Goal: Task Accomplishment & Management: Complete application form

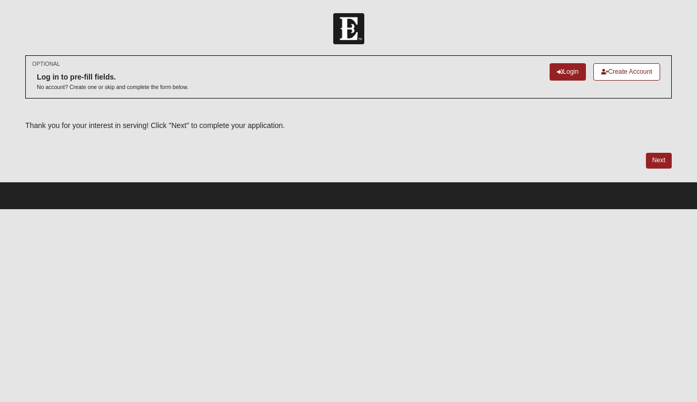
click at [620, 72] on link "Create Account" at bounding box center [627, 71] width 67 height 17
click at [571, 74] on link "Login" at bounding box center [568, 71] width 36 height 17
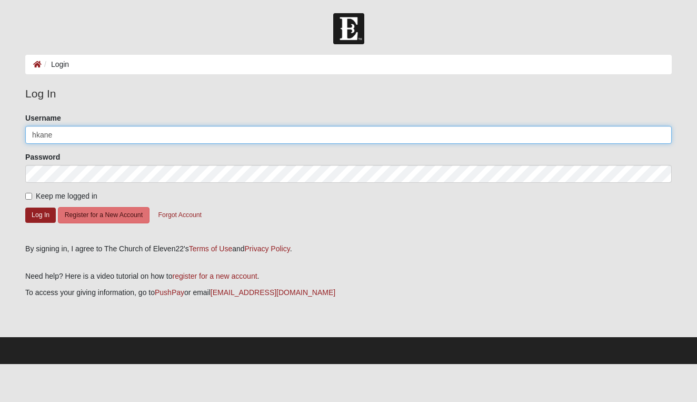
type input "hkane"
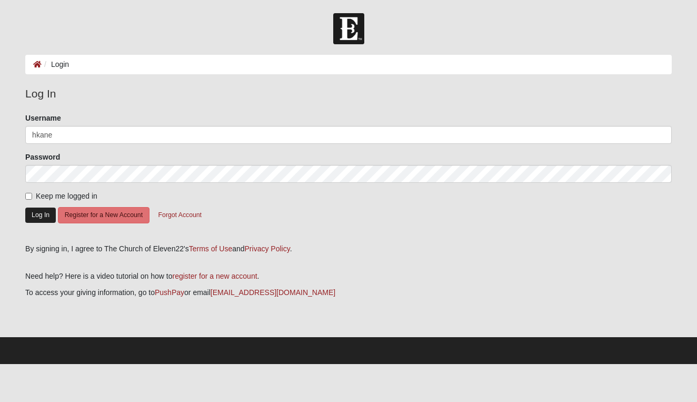
click at [41, 218] on button "Log In" at bounding box center [40, 214] width 31 height 15
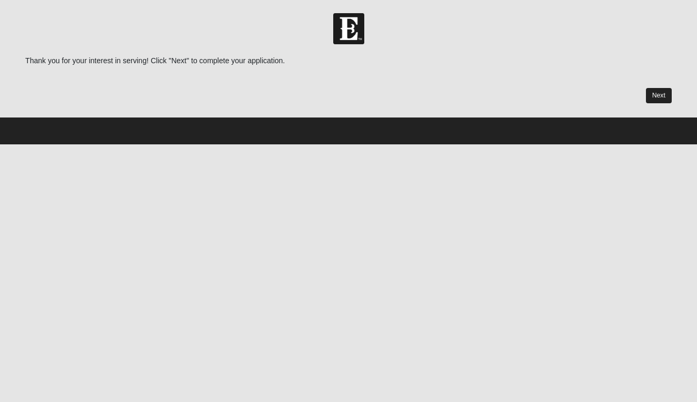
click at [666, 93] on link "Next" at bounding box center [659, 95] width 26 height 15
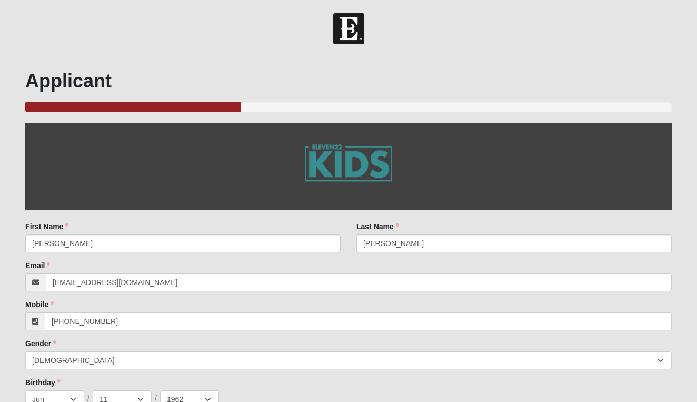
click at [537, 223] on div "Last Name [PERSON_NAME] Last Name is required." at bounding box center [514, 236] width 315 height 31
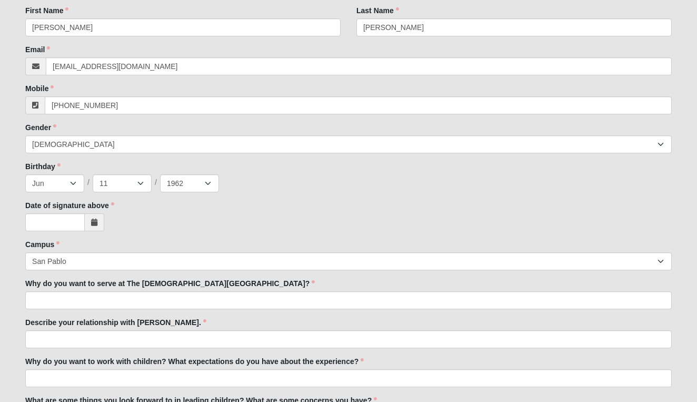
scroll to position [224, 0]
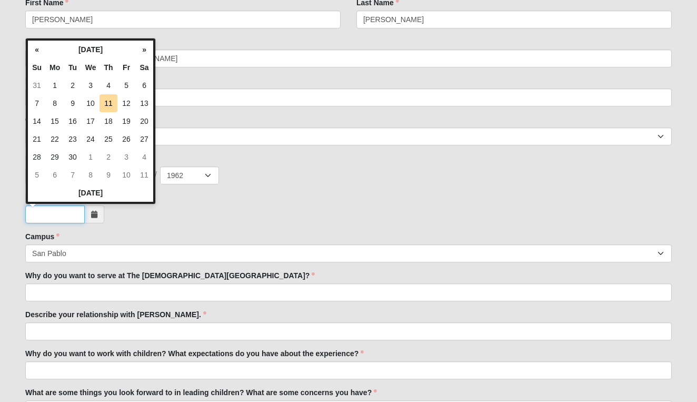
click at [61, 211] on input "Date of signature above" at bounding box center [55, 214] width 60 height 18
click at [109, 104] on td "11" at bounding box center [109, 103] width 18 height 18
type input "[DATE]"
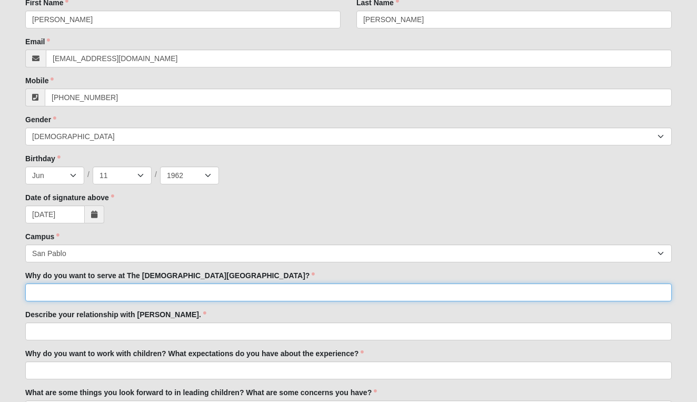
click at [174, 290] on input "Why do you want to serve at The [DEMOGRAPHIC_DATA][GEOGRAPHIC_DATA]?" at bounding box center [348, 292] width 647 height 18
type input "I am a relatively new member and would like to se"
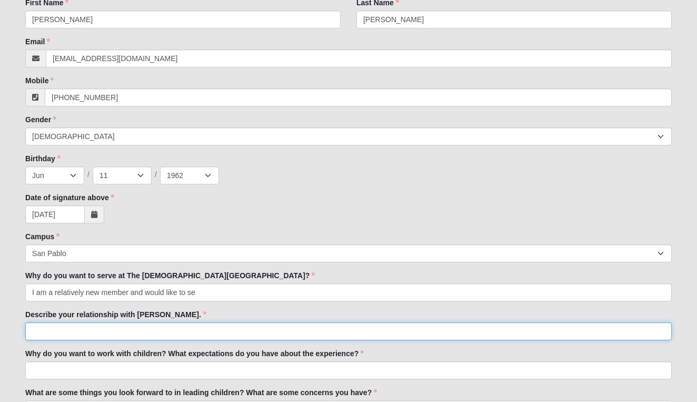
click at [72, 334] on input "Describe your relationship with [PERSON_NAME]." at bounding box center [348, 331] width 647 height 18
type input "I"
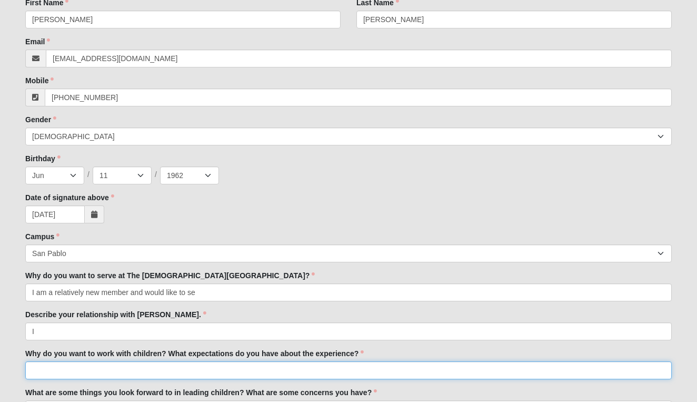
click at [45, 372] on input "Why do you want to work with children? What expectations do you have about the …" at bounding box center [348, 370] width 647 height 18
type input "I want to make a tan"
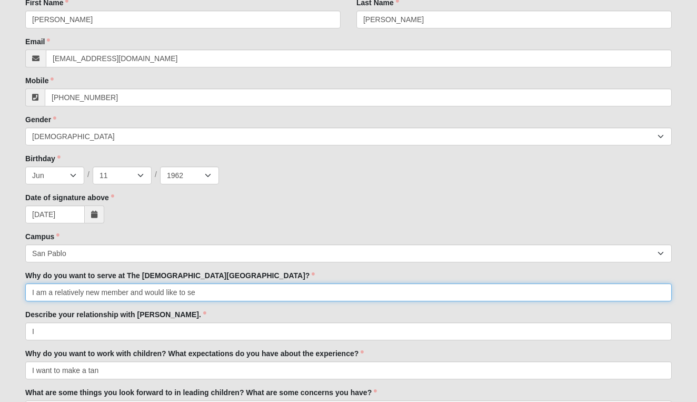
click at [199, 292] on input "I am a relatively new member and would like to se" at bounding box center [348, 292] width 647 height 18
type input "I"
type input "B"
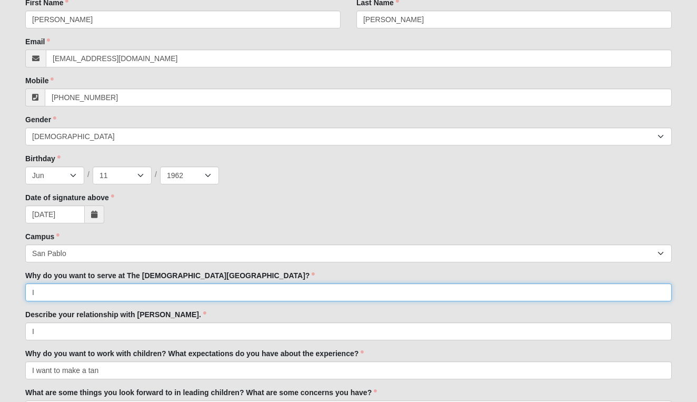
type input "I"
type input "b"
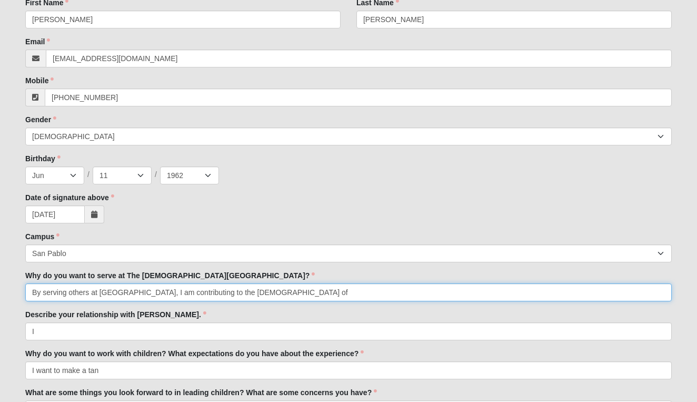
click at [92, 295] on input "By serving others at [GEOGRAPHIC_DATA], I am contributing to the [DEMOGRAPHIC_D…" at bounding box center [348, 292] width 647 height 18
click at [33, 293] on input "By serving at [GEOGRAPHIC_DATA], I am contributing to the [DEMOGRAPHIC_DATA] of" at bounding box center [348, 292] width 647 height 18
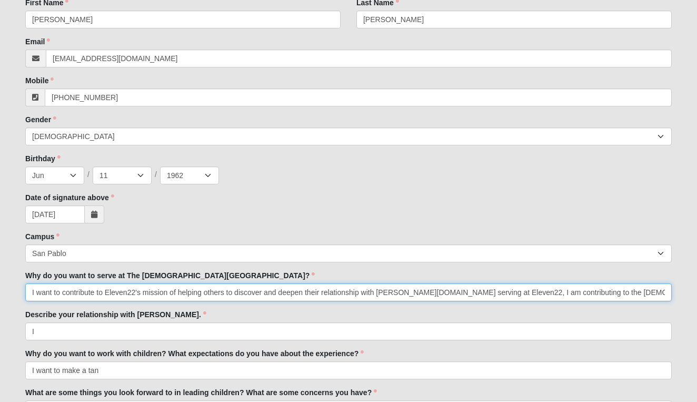
click at [642, 295] on input "I want to contribute to Eleven22's mission of helping others to discover and de…" at bounding box center [348, 292] width 647 height 18
click at [179, 292] on input "I want to contribute to Eleven22's mission of helping others to discover and de…" at bounding box center [348, 292] width 647 height 18
type input "I want to contribute to Eleven22's mission to help others discover and deepen t…"
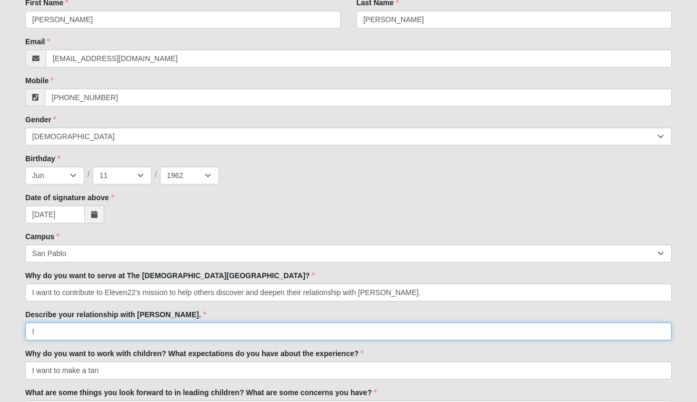
click at [46, 331] on input "I" at bounding box center [348, 331] width 647 height 18
type input "I"
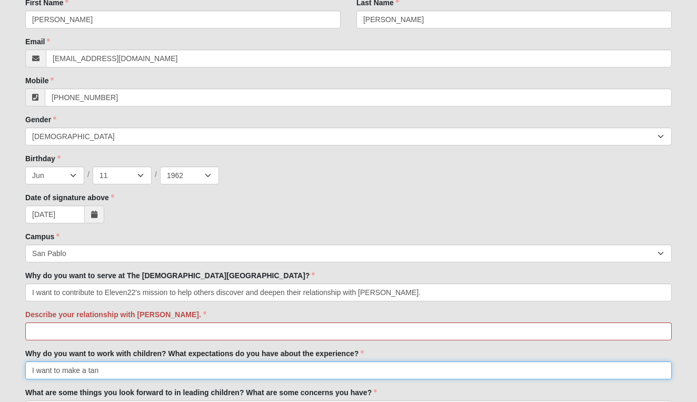
click at [112, 371] on input "I want to make a tan" at bounding box center [348, 370] width 647 height 18
type input "I"
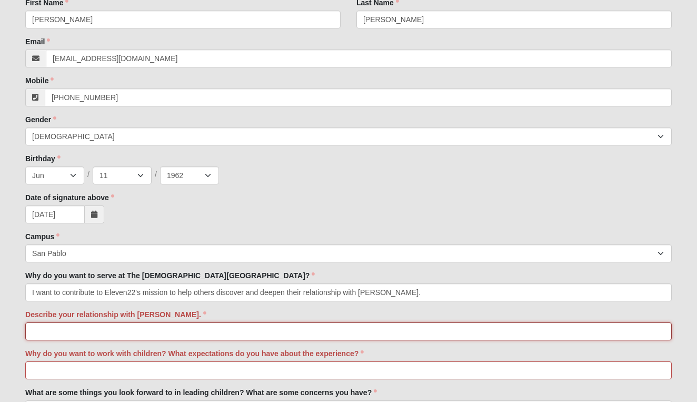
click at [68, 334] on input "Describe your relationship with [PERSON_NAME]." at bounding box center [348, 331] width 647 height 18
type input "I"
type input "[PERSON_NAME] has been my Lord and Savior for over 40 years. He is everything t…"
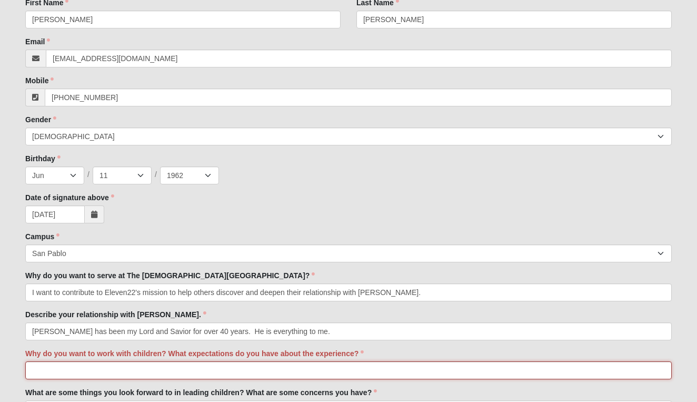
click at [65, 372] on input "Why do you want to work with children? What expectations do you have about the …" at bounding box center [348, 370] width 647 height 18
type input "I"
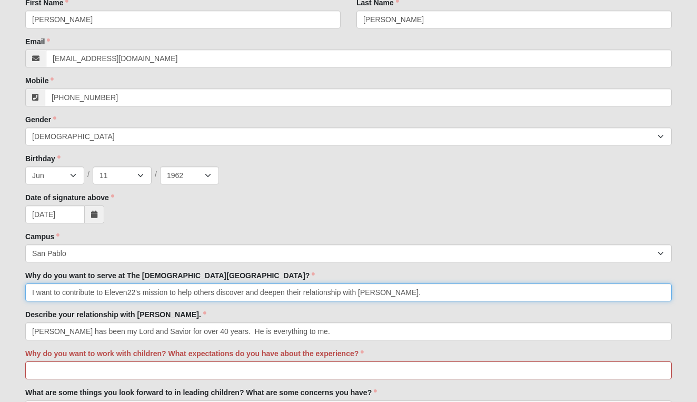
click at [31, 293] on input "I want to contribute to Eleven22's mission to help others discover and deepen t…" at bounding box center [348, 292] width 647 height 18
click at [35, 292] on input "I am a relatively new member. We moved to the beaches area last year. I am read…" at bounding box center [348, 292] width 647 height 18
type input "I am a relatively new member. My husband and I moved to the beaches area last y…"
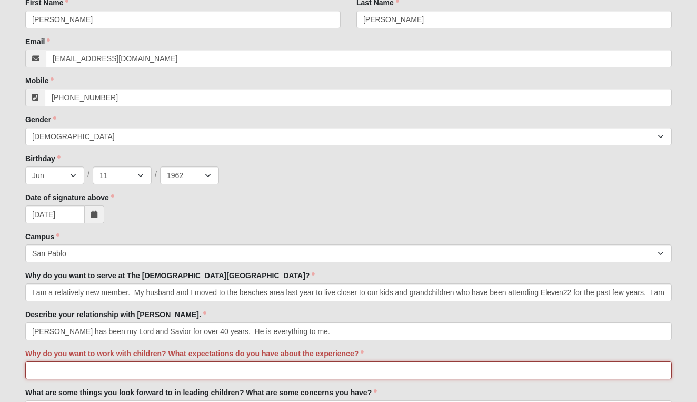
click at [57, 369] on input "Why do you want to work with children? What expectations do you have about the …" at bounding box center [348, 370] width 647 height 18
type input "I"
click at [281, 373] on input "I have always had a passion to help children grow in their faith while proving …" at bounding box center [348, 370] width 647 height 18
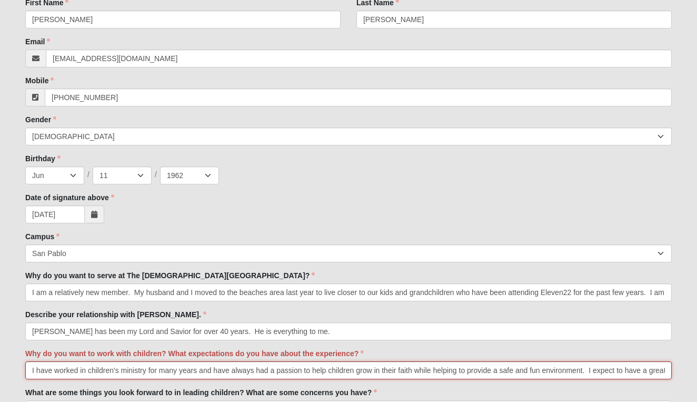
click at [163, 366] on input "I have worked in children's ministry for many years and have always had a passi…" at bounding box center [348, 370] width 647 height 18
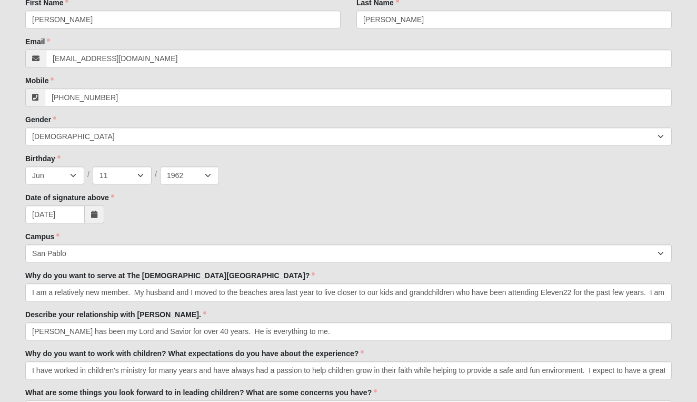
click at [394, 354] on div "Why do you want to work with children? What expectations do you have about the …" at bounding box center [348, 363] width 647 height 31
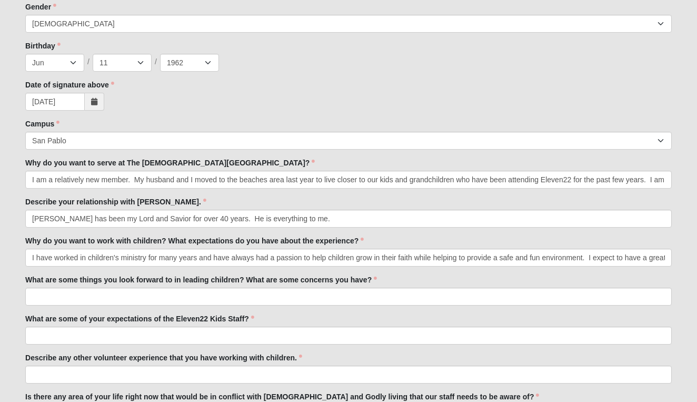
scroll to position [347, 0]
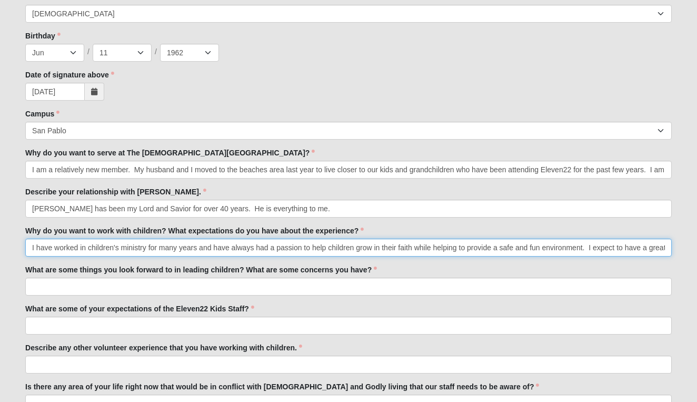
click at [627, 250] on input "I have worked in children's ministry for many years and have always had a passi…" at bounding box center [348, 248] width 647 height 18
type input "I have worked in children's ministry for many years and have always had a passi…"
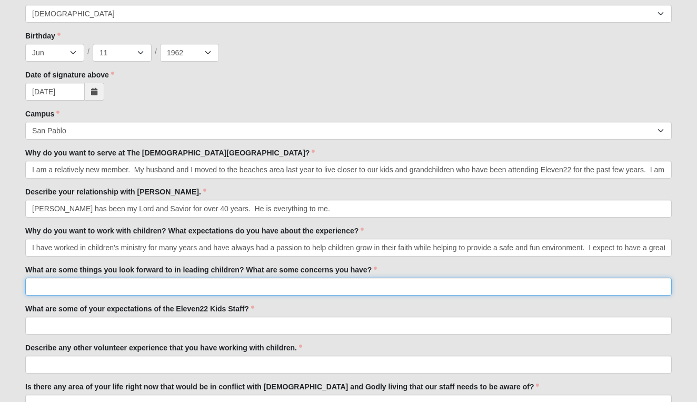
click at [166, 285] on input "What are some things you look forward to in leading children? What are some con…" at bounding box center [348, 287] width 647 height 18
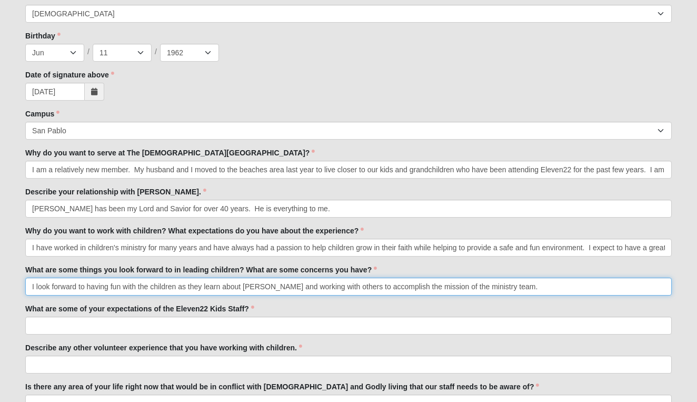
type input "I look forward to having fun with the children as they learn about Jesus and wo…"
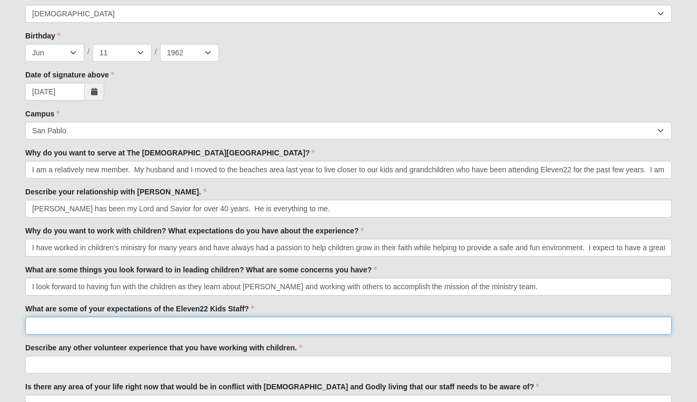
click at [56, 325] on input "What are some of your expectations of the Eleven22 Kids Staff?" at bounding box center [348, 326] width 647 height 18
type input "An expectation I would have is that the Kids Staff would clearly communicate th…"
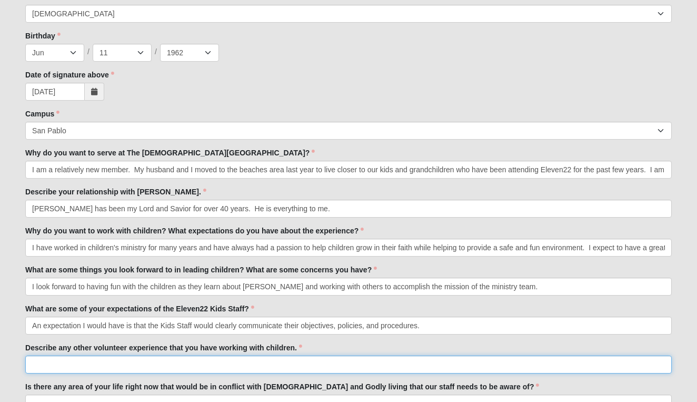
click at [114, 368] on input "Describe any other volunteer experience that you have working with children." at bounding box center [348, 364] width 647 height 18
type input "I"
type input "M"
type input "F"
type input "O"
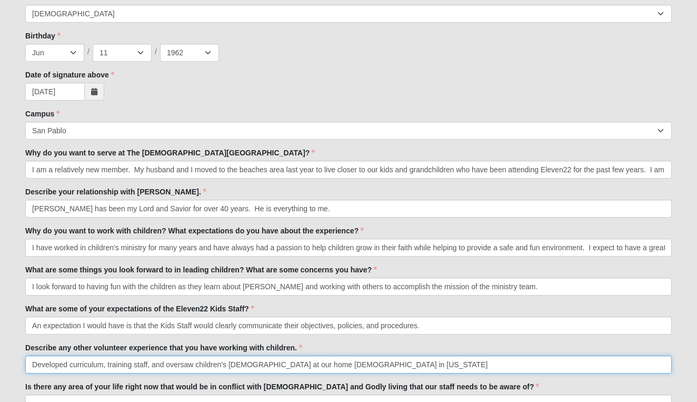
click at [134, 364] on input "Developed curriculum, training staff, and oversaw children's church at our home…" at bounding box center [348, 364] width 647 height 18
click at [32, 364] on input "Developed curriculum, trainiedstaff, and oversaw children's church at our home …" at bounding box center [348, 364] width 647 height 18
click at [32, 364] on input "CollaboratDeveloped curriculum, trainiedstaff, and oversaw children's church at…" at bounding box center [348, 364] width 647 height 18
click at [37, 363] on input "Collaborated with a team to developed Sunday School curriculum, trainied staff,…" at bounding box center [348, 364] width 647 height 18
click at [537, 361] on input "I collaborated with a team to developed Sunday School curriculum, trainied staf…" at bounding box center [348, 364] width 647 height 18
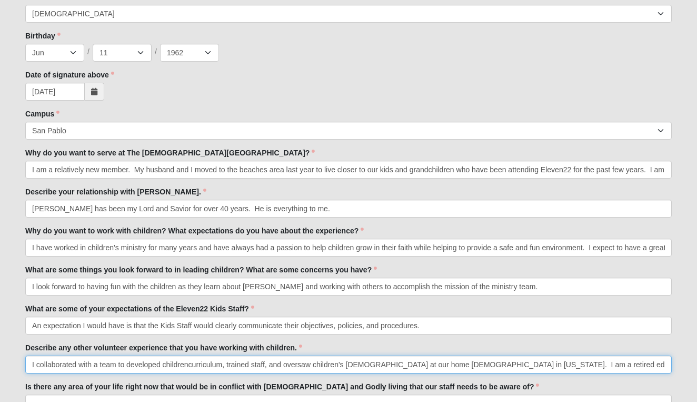
type input "I collaborated with a team to developed childrencurriculum, trained staff, and …"
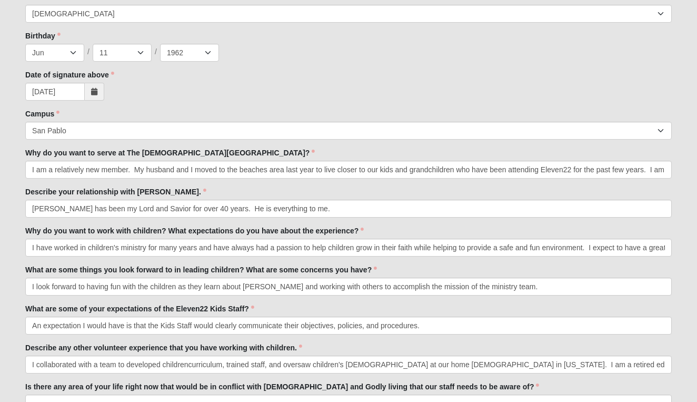
click at [558, 307] on div "What are some of your expectations of the Eleven22 Kids Staff? An expectation I…" at bounding box center [348, 318] width 647 height 31
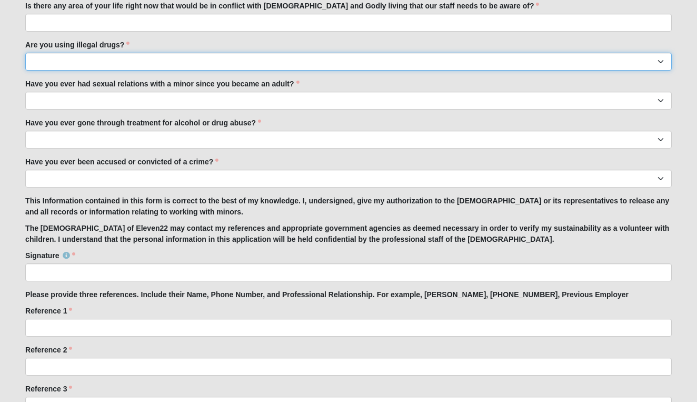
drag, startPoint x: 350, startPoint y: 61, endPoint x: 16, endPoint y: 10, distance: 337.7
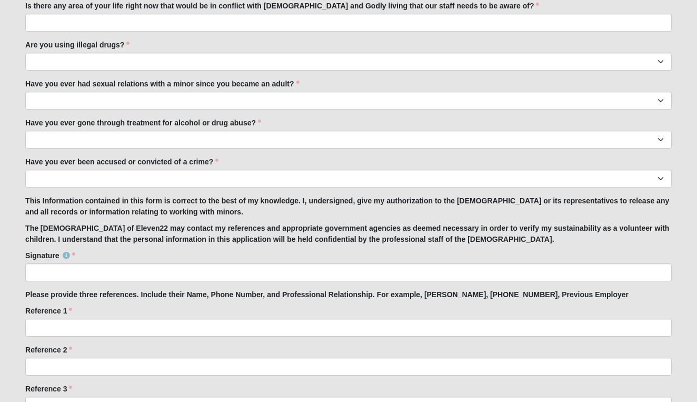
click at [290, 6] on label "Is there any area of your life right now that would be in conflict with [DEMOGR…" at bounding box center [282, 6] width 514 height 11
click at [290, 14] on input "Is there any area of your life right now that would be in conflict with [DEMOGR…" at bounding box center [348, 23] width 647 height 18
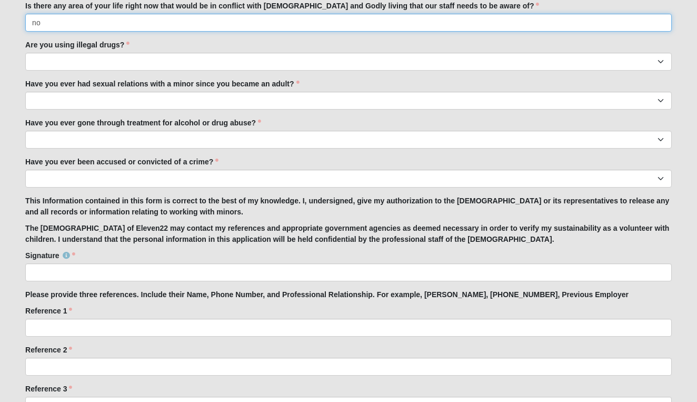
type input "no"
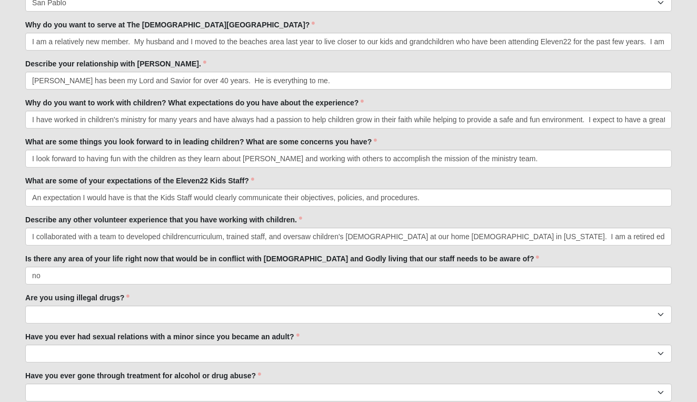
scroll to position [468, 0]
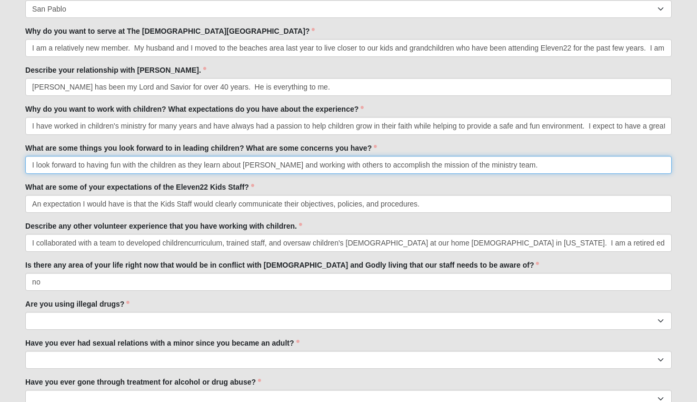
click at [278, 165] on input "I look forward to having fun with the children as they learn about Jesus and wo…" at bounding box center [348, 165] width 647 height 18
click at [517, 164] on input "I look forward to having fun with the children as they learn about Jesus and al…" at bounding box center [348, 165] width 647 height 18
type input "I look forward to having fun with the children as they learn about Jesus and al…"
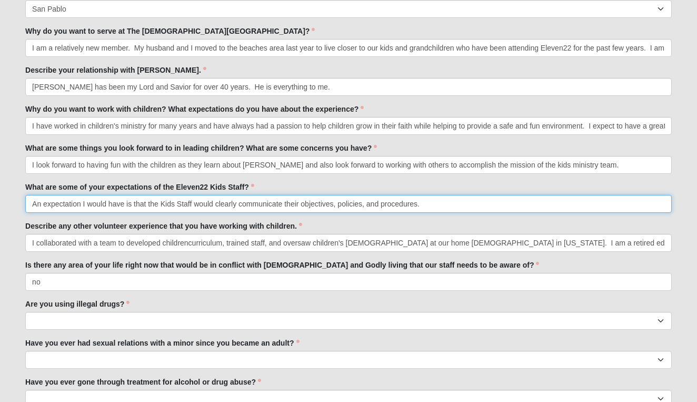
click at [84, 202] on input "An expectation I would have is that the Kids Staff would clearly communicate th…" at bounding box center [348, 204] width 647 height 18
click at [34, 204] on input "An expectation I would have is that the Kids Staff would clearly communicate th…" at bounding box center [348, 204] width 647 height 18
click at [56, 204] on input "I hope that Eleven22 Kids Staff A would clearly communicate their objectives, p…" at bounding box center [348, 204] width 647 height 18
click at [61, 204] on input "I expect hat Eleven22 Kids Staff would clearly communicate their objectives, po…" at bounding box center [348, 204] width 647 height 18
type input "I expect Eleven22 Kids Staff to clearly communicate their expectations, objecti…"
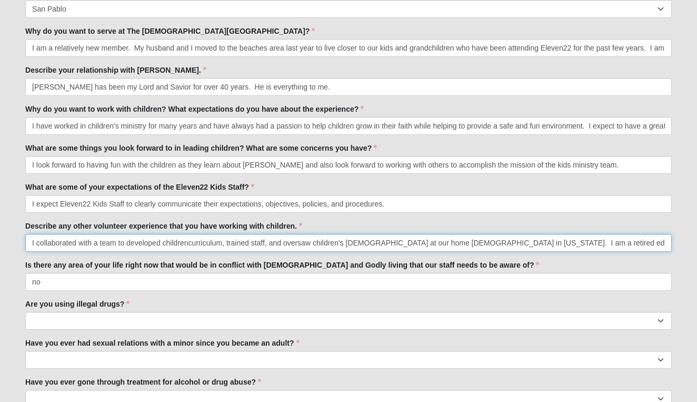
click at [190, 243] on input "I collaborated with a team to developed childrencurriculum, trained staff, and …" at bounding box center [348, 243] width 647 height 18
type input "I collaborated with a team to developed children church curriculum, trained sta…"
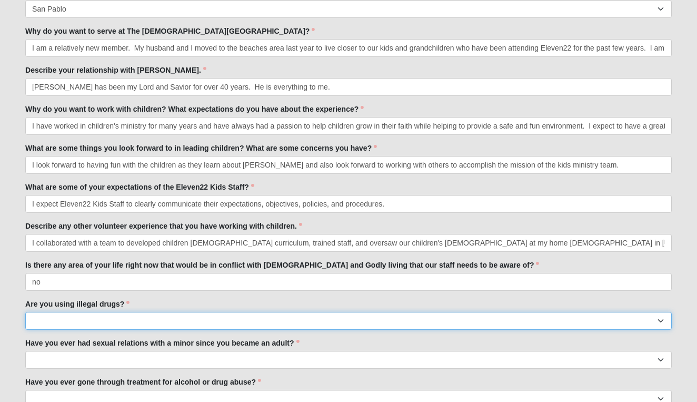
select select "No"
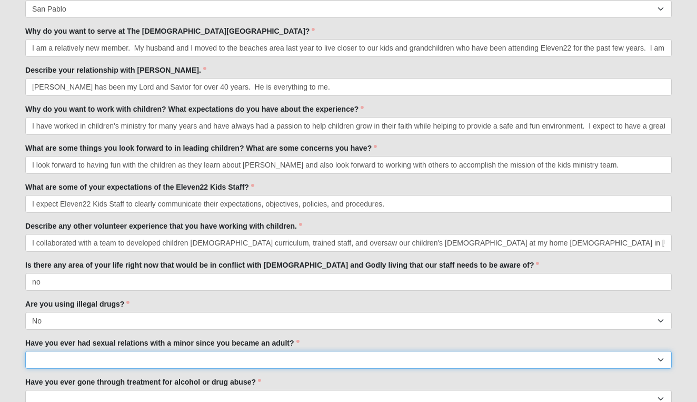
select select "No"
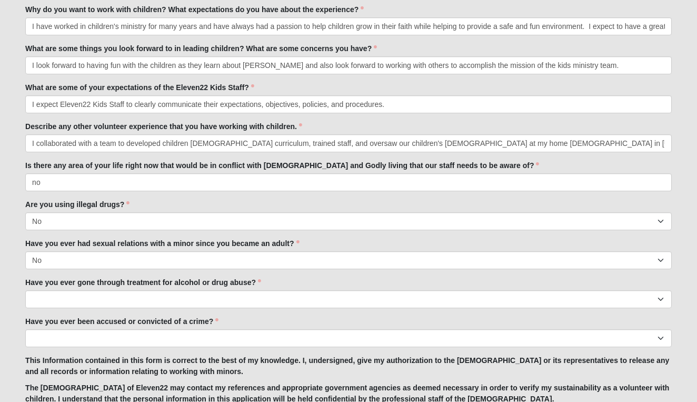
scroll to position [572, 0]
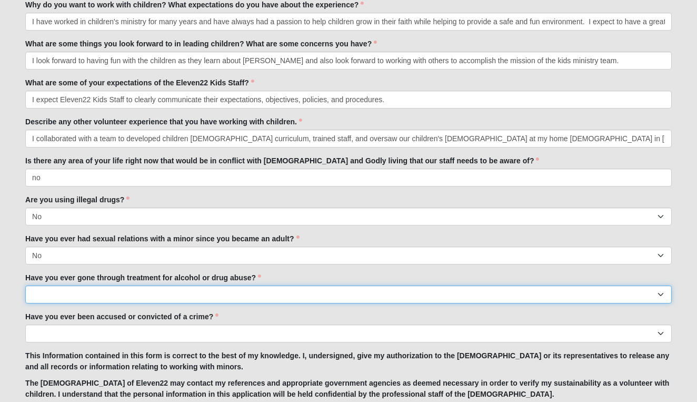
select select "No"
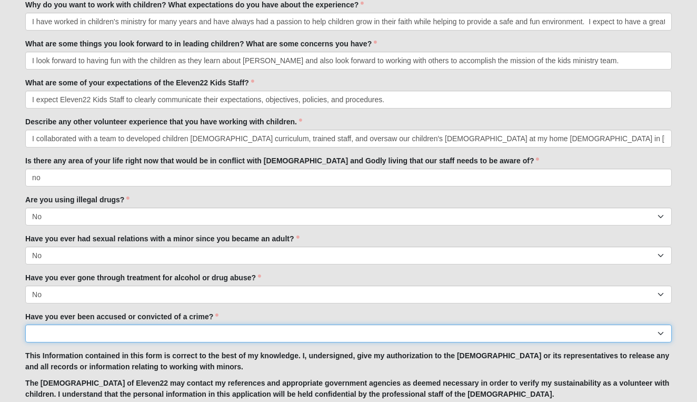
select select "No"
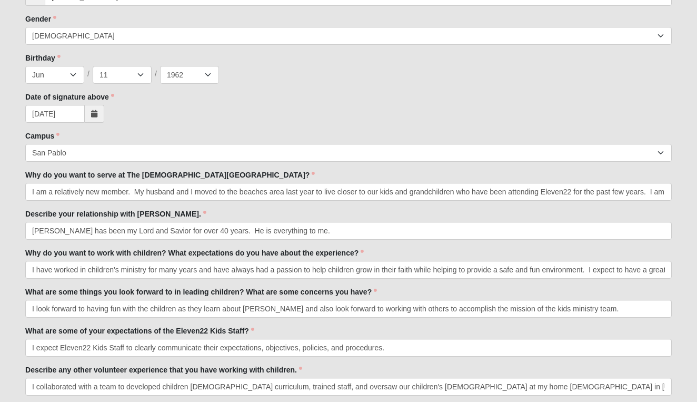
scroll to position [337, 0]
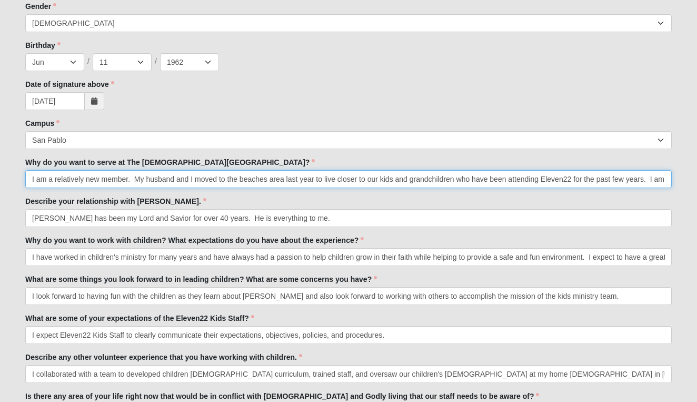
click at [668, 180] on input "I am a relatively new member. My husband and I moved to the beaches area last y…" at bounding box center [348, 179] width 647 height 18
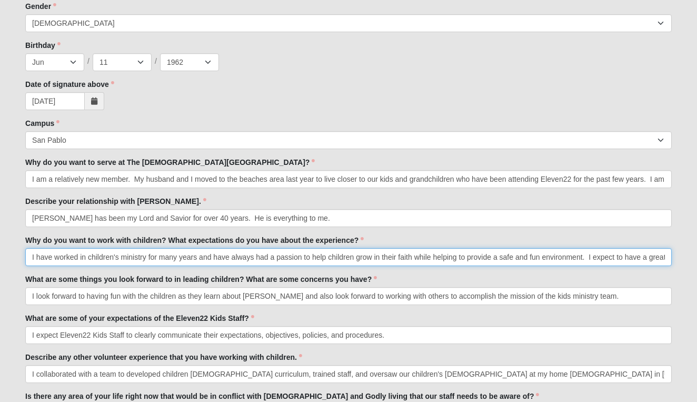
click at [653, 258] on input "I have worked in children's ministry for many years and have always had a passi…" at bounding box center [348, 257] width 647 height 18
type input "I have worked in children's ministry for many years and have always had a passi…"
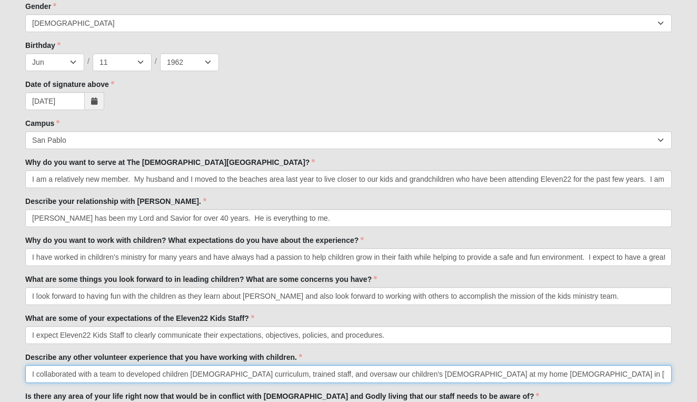
click at [546, 379] on input "I collaborated with a team to developed children church curriculum, trained sta…" at bounding box center [348, 374] width 647 height 18
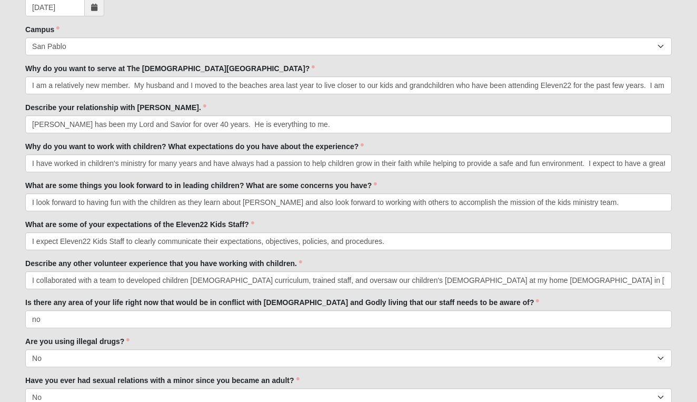
scroll to position [433, 0]
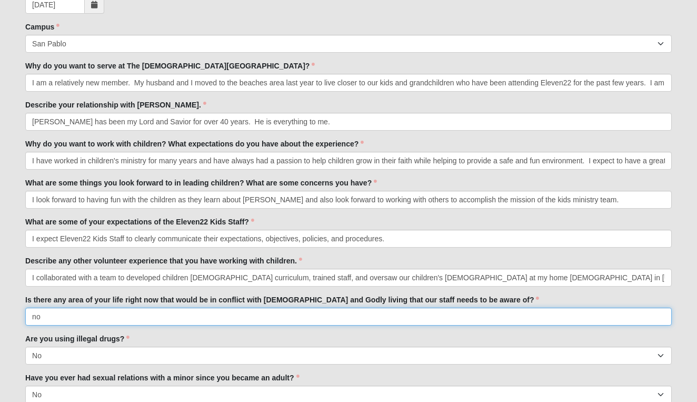
click at [59, 314] on input "no" at bounding box center [348, 317] width 647 height 18
type input "n"
type input "No"
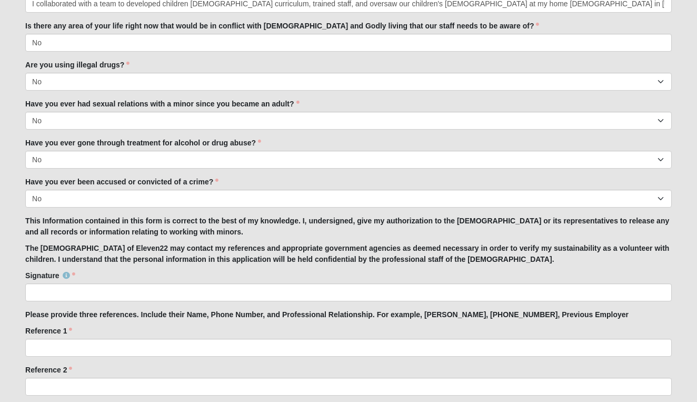
scroll to position [714, 0]
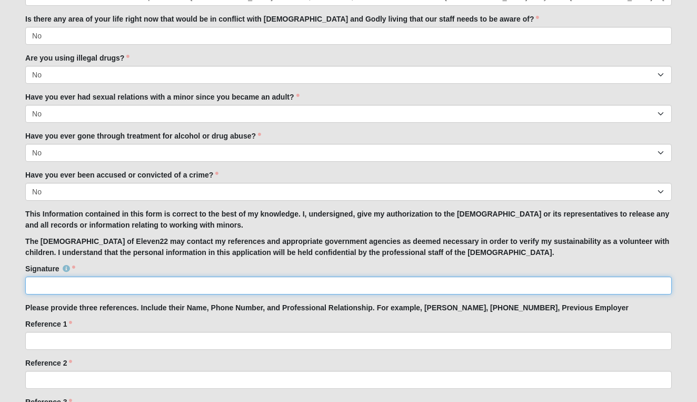
click at [78, 280] on input "Signature" at bounding box center [348, 285] width 647 height 18
type input "Heidi Kane"
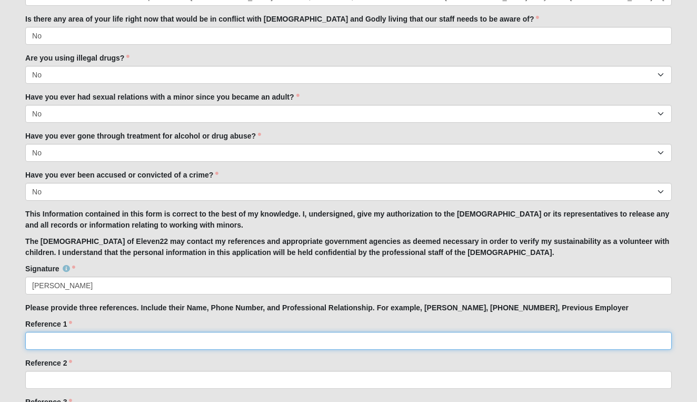
click at [57, 339] on input "Reference 1" at bounding box center [348, 341] width 647 height 18
type input "Kate Fraiser, 334-379-1011, Previous Employer"
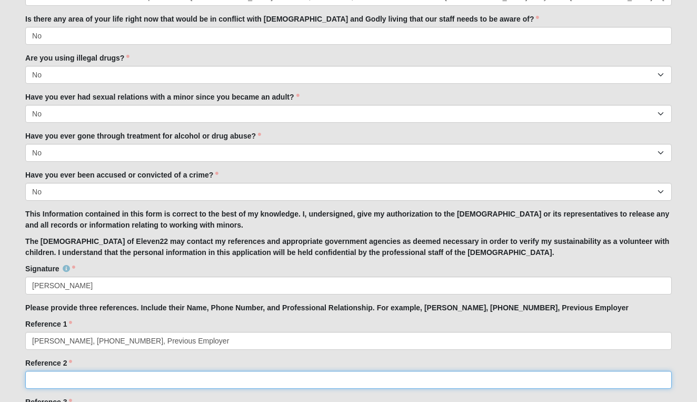
click at [51, 375] on input "Reference 2" at bounding box center [348, 380] width 647 height 18
click at [235, 371] on input "Jay Combs, 443-309-1492, Ministry Partner" at bounding box center [348, 380] width 647 height 18
type input "Jay Combs, 443-309-1492, Ministry Partner"
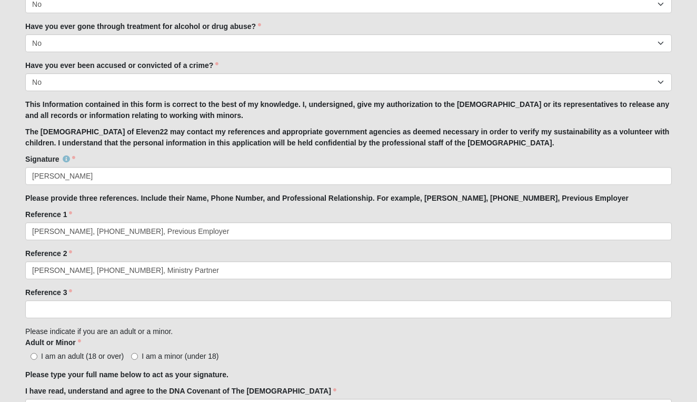
scroll to position [825, 0]
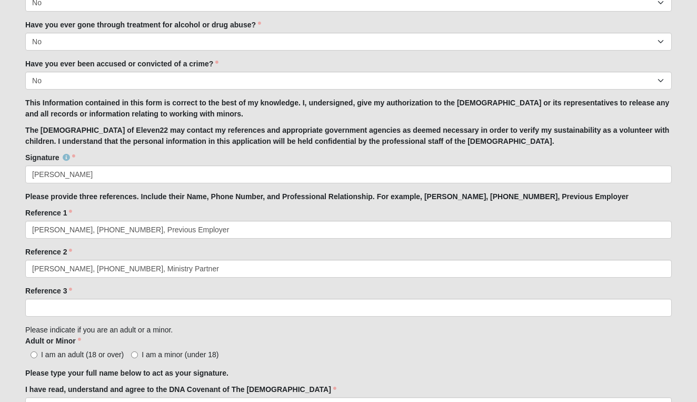
click at [32, 354] on input "I am an adult (18 or over)" at bounding box center [34, 354] width 7 height 7
radio input "true"
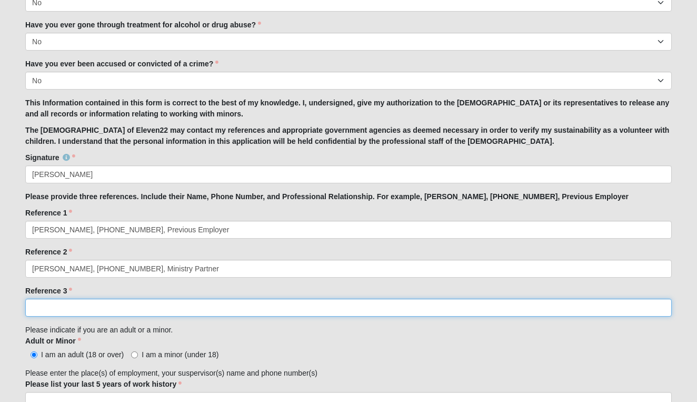
click at [57, 305] on input "Reference 3" at bounding box center [348, 308] width 647 height 18
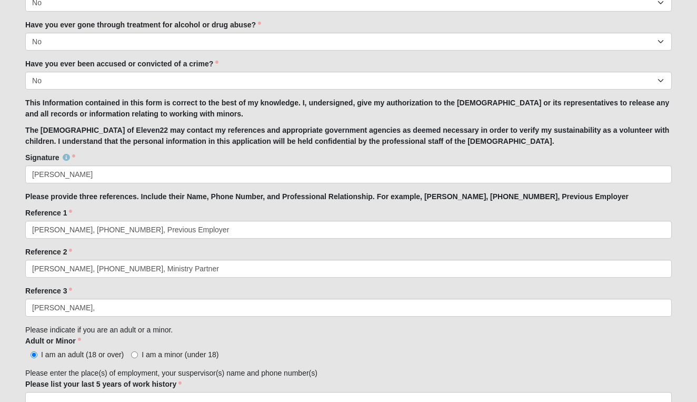
click at [365, 358] on div "I am an adult (18 or over) I am a minor (under 18)" at bounding box center [348, 354] width 647 height 11
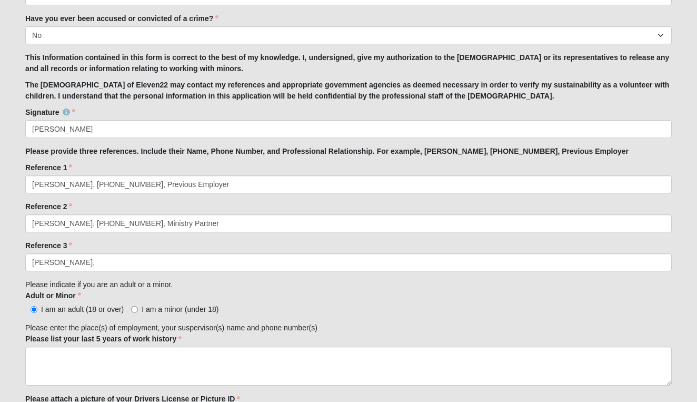
scroll to position [870, 0]
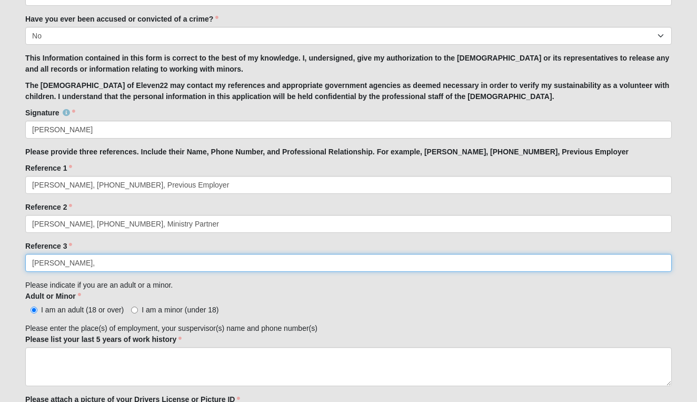
click at [97, 265] on input "Justin Quinn," at bounding box center [348, 263] width 647 height 18
type input "Justin Quinn, 904-510-7178"
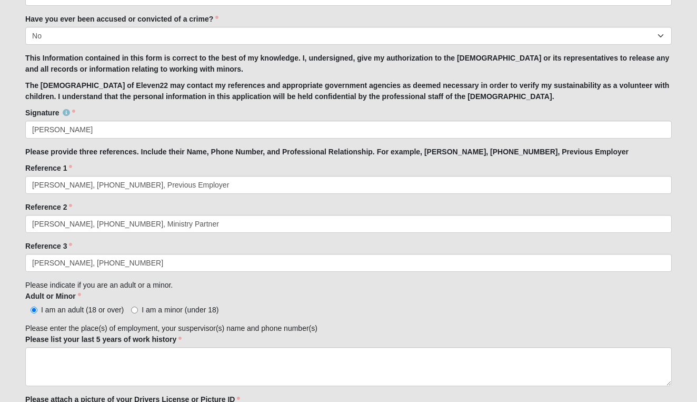
click at [245, 304] on div "I am an adult (18 or over) I am a minor (under 18)" at bounding box center [348, 309] width 647 height 11
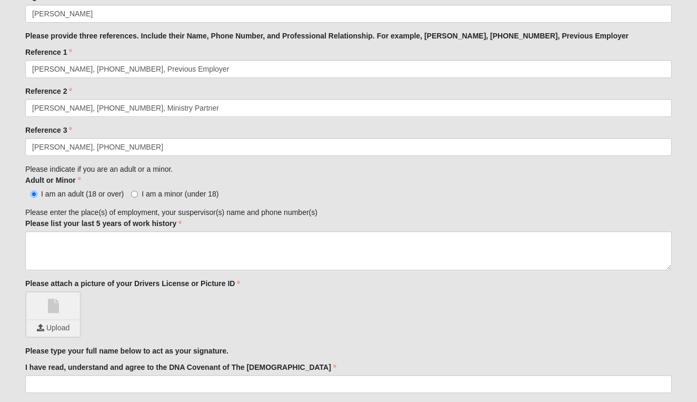
scroll to position [990, 0]
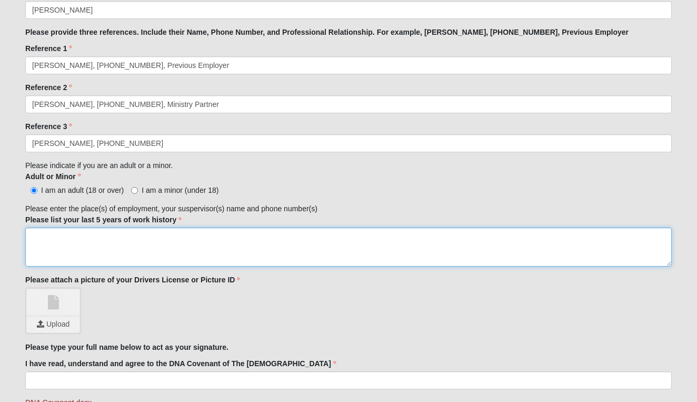
click at [66, 231] on textarea "Please list your last 5 years of work history" at bounding box center [348, 247] width 647 height 39
type textarea "I am a retired educator. For the past five years, I have served as a nanny. My …"
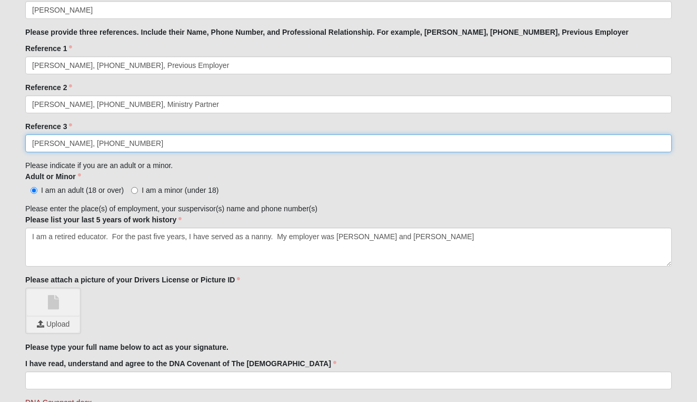
click at [154, 143] on input "Justin Quinn, 904-510-7178" at bounding box center [348, 143] width 647 height 18
type input "J"
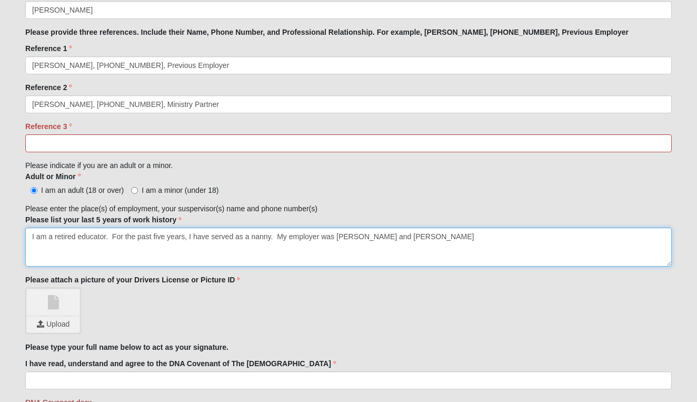
click at [113, 238] on textarea "I am a retired educator. For the past five years, I have served as a nanny. My …" at bounding box center [348, 247] width 647 height 39
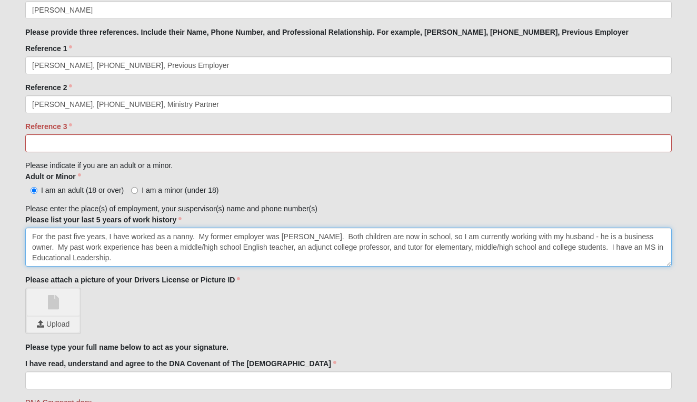
type textarea "For the past five years, I have worked as a nanny. My former employer was Steph…"
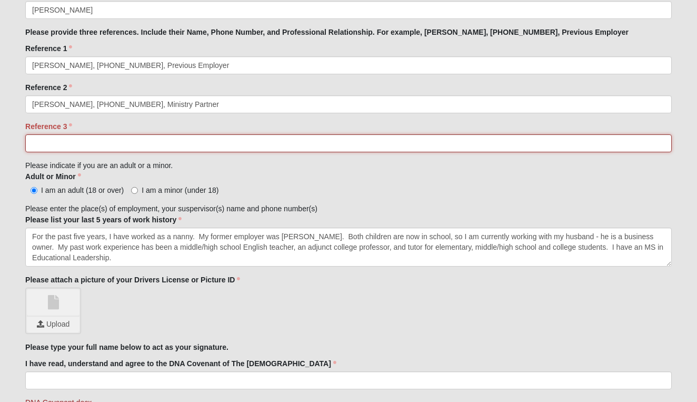
click at [39, 141] on input "Reference 3" at bounding box center [348, 143] width 647 height 18
type input "Stephenie Quinn, 443-655-9799"
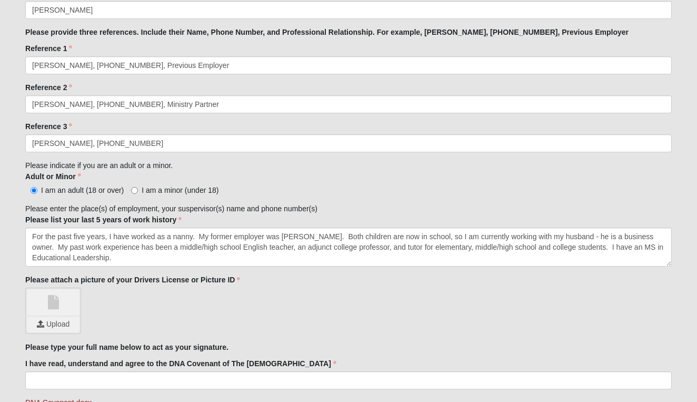
click at [388, 189] on div "I am an adult (18 or over) I am a minor (under 18)" at bounding box center [348, 189] width 647 height 11
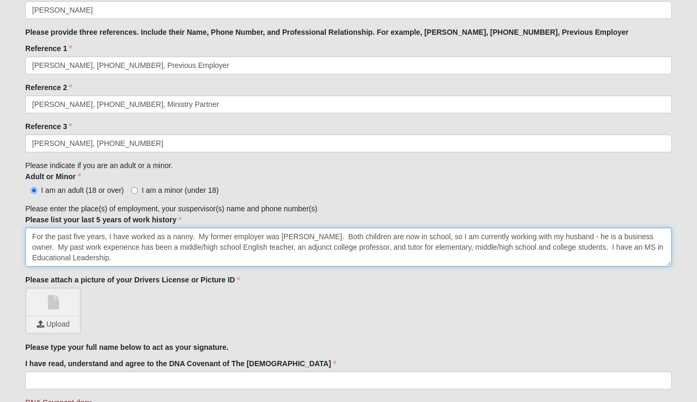
click at [108, 238] on textarea "For the past five years, I have worked as a nanny. My former employer was Steph…" at bounding box center [348, 247] width 647 height 39
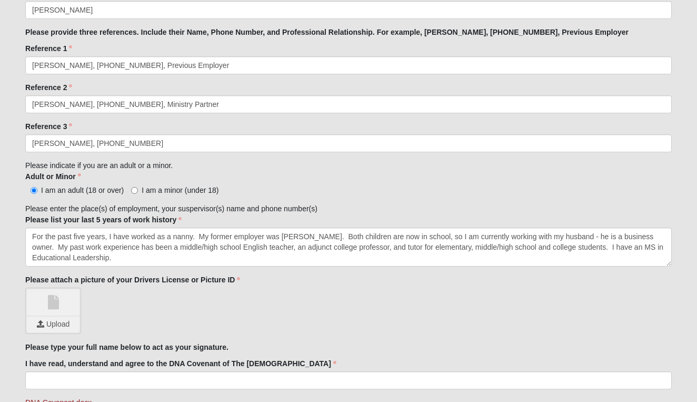
click at [58, 323] on input "file" at bounding box center [53, 325] width 53 height 16
click at [58, 328] on input "file" at bounding box center [53, 325] width 53 height 16
click at [53, 305] on link "License_HKANE.pdf" at bounding box center [53, 302] width 53 height 26
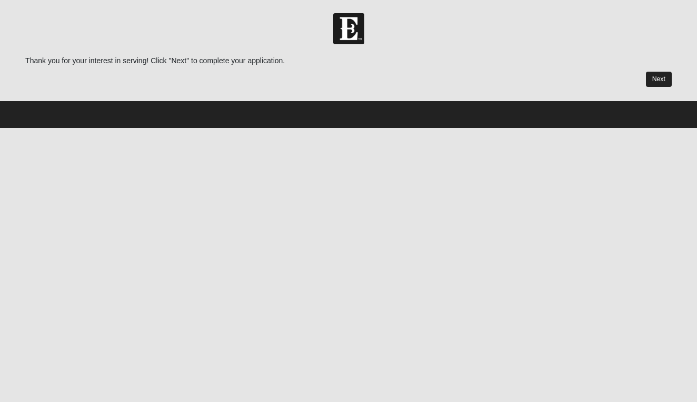
click at [667, 81] on link "Next" at bounding box center [659, 79] width 26 height 15
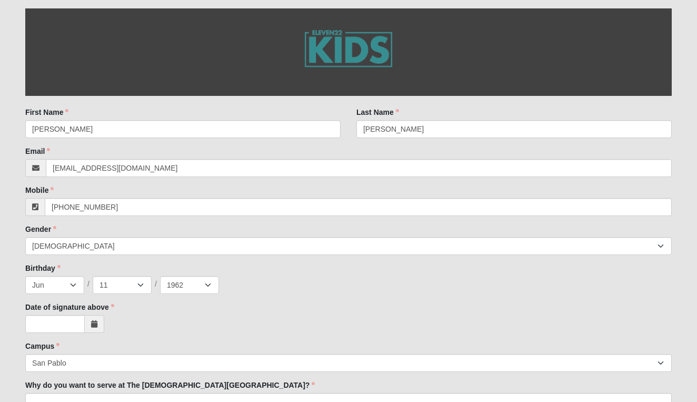
scroll to position [108, 0]
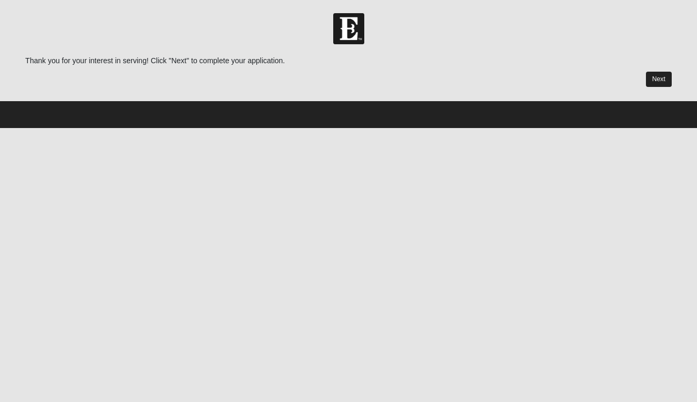
click at [656, 79] on link "Next" at bounding box center [659, 79] width 26 height 15
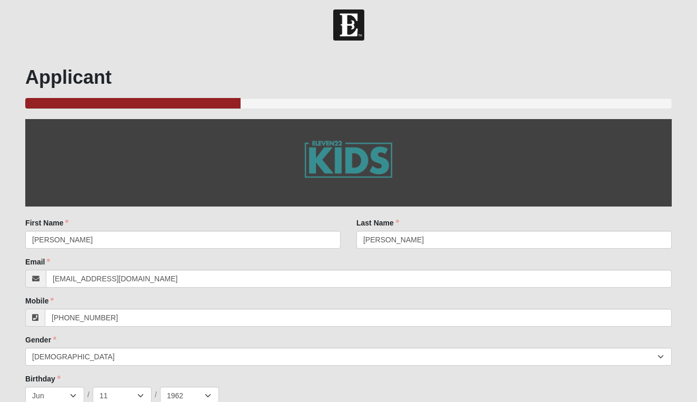
scroll to position [-1, 0]
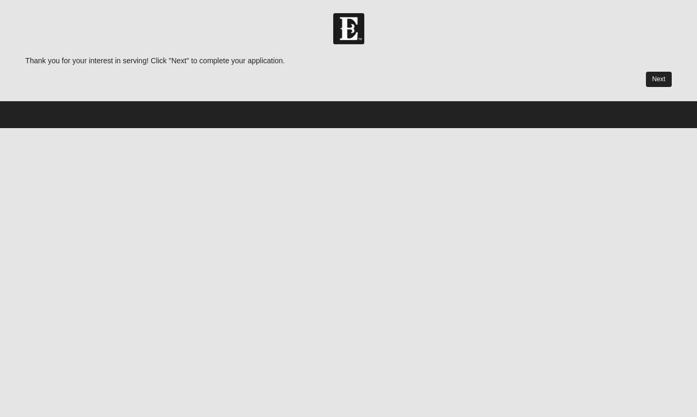
click at [655, 76] on link "Next" at bounding box center [659, 79] width 26 height 15
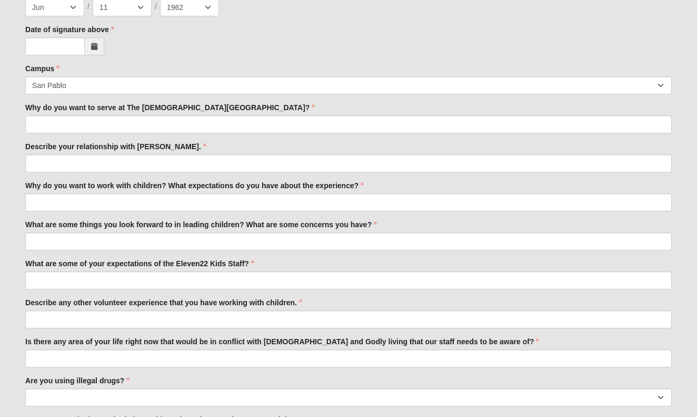
scroll to position [392, 0]
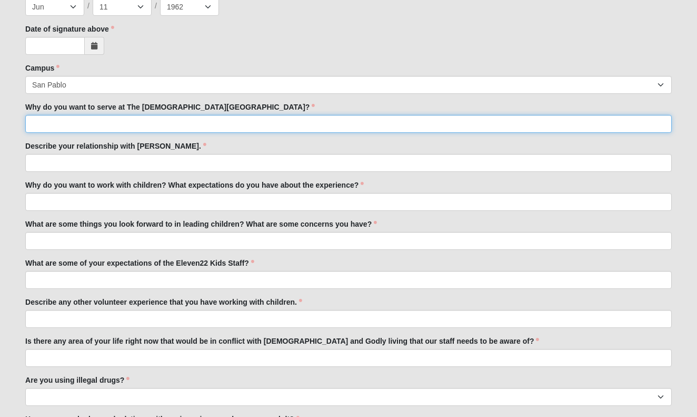
click at [149, 120] on input "Why do you want to serve at The [DEMOGRAPHIC_DATA][GEOGRAPHIC_DATA]?" at bounding box center [348, 124] width 647 height 18
type input "I"
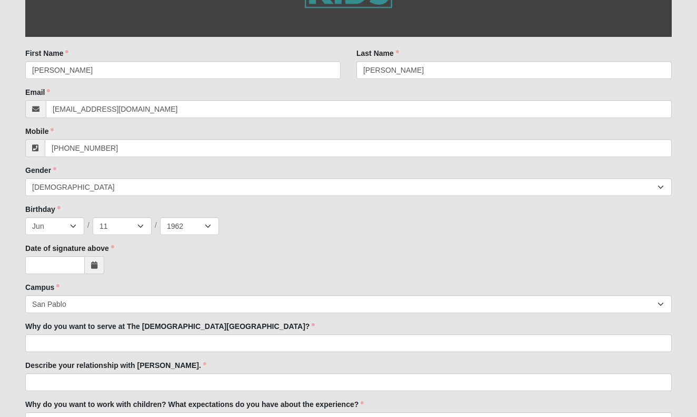
scroll to position [225, 0]
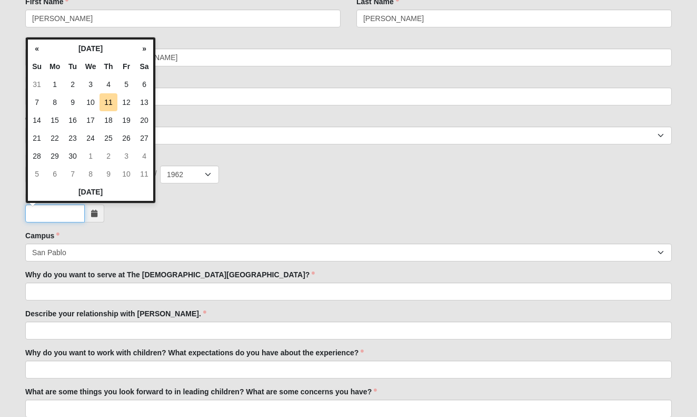
click at [53, 216] on input "Date of signature above" at bounding box center [55, 213] width 60 height 18
click at [109, 101] on td "11" at bounding box center [109, 102] width 18 height 18
type input "[DATE]"
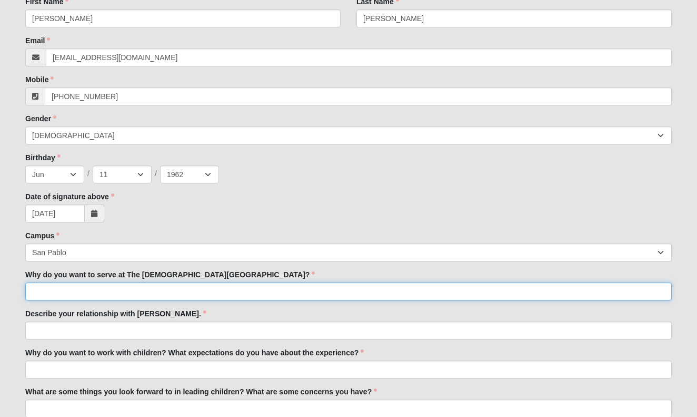
click at [92, 291] on input "Why do you want to serve at The [DEMOGRAPHIC_DATA][GEOGRAPHIC_DATA]?" at bounding box center [348, 291] width 647 height 18
type input "I"
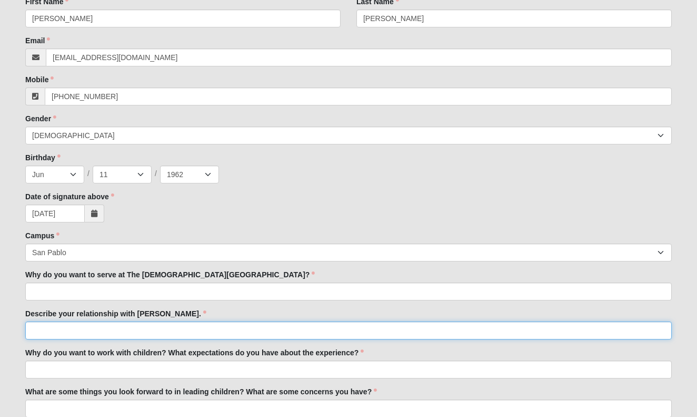
click at [88, 328] on input "Describe your relationship with [PERSON_NAME]." at bounding box center [348, 330] width 647 height 18
type input "Jesus has been my Lord and Savior for over 40 years. He is everything to me."
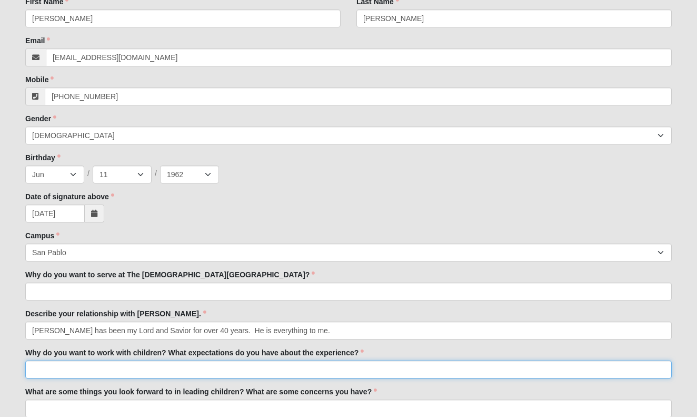
click at [146, 368] on input "Why do you want to work with children? What expectations do you have about the …" at bounding box center [348, 369] width 647 height 18
type input "I have a passion to help children deepen their faith while helping to provide a…"
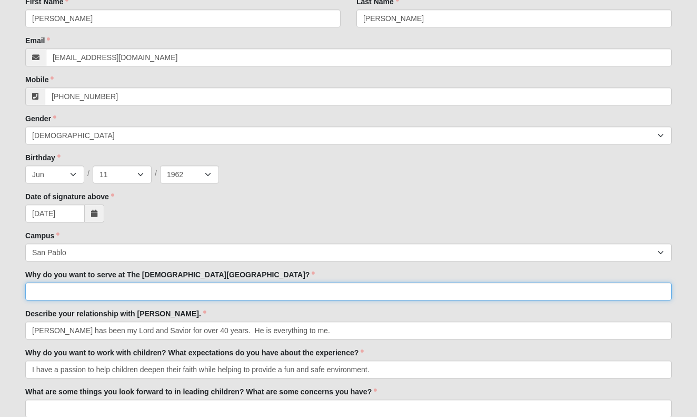
click at [52, 284] on input "Why do you want to serve at The [DEMOGRAPHIC_DATA][GEOGRAPHIC_DATA]?" at bounding box center [348, 291] width 647 height 18
type input "I"
type input "M"
type input "A"
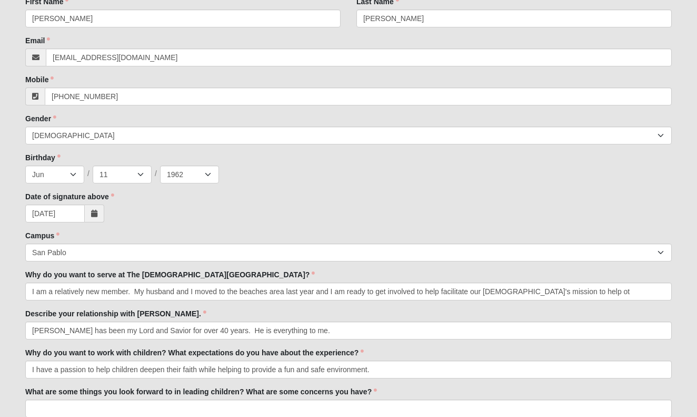
click at [51, 274] on label "Why do you want to serve at The [DEMOGRAPHIC_DATA][GEOGRAPHIC_DATA]?" at bounding box center [170, 274] width 290 height 11
click at [51, 282] on input "I am a relatively new member. My husband and I moved to the beaches area last y…" at bounding box center [348, 291] width 647 height 18
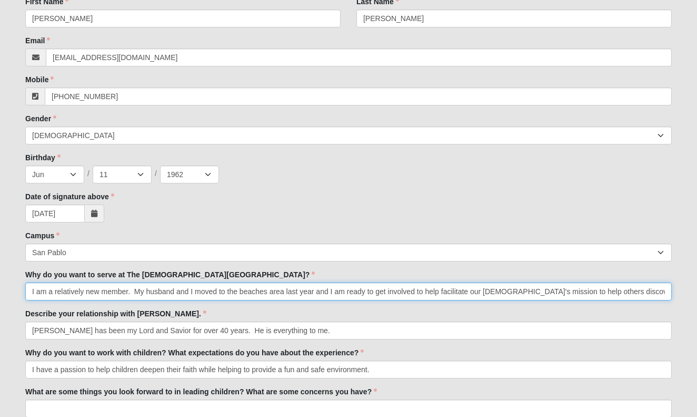
click at [259, 293] on input "I am a relatively new member. My husband and I moved to the beaches area last y…" at bounding box center [348, 291] width 647 height 18
click at [563, 290] on input "I am a relatively new member. My husband and I moved to the beaches area last y…" at bounding box center [348, 291] width 647 height 18
type input "I am a relatively new member. My husband and I moved to the beaches area last y…"
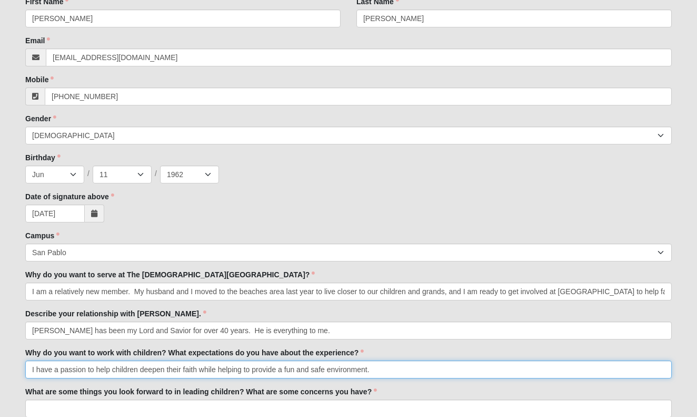
click at [423, 377] on input "I have a passion to help children deepen their faith while helping to provide a…" at bounding box center [348, 369] width 647 height 18
click at [197, 368] on input "I have a passion to help children deepen their faith while helping to provide a…" at bounding box center [348, 369] width 647 height 18
type input "I have a passion to help children deepen their faith while helping to provide a…"
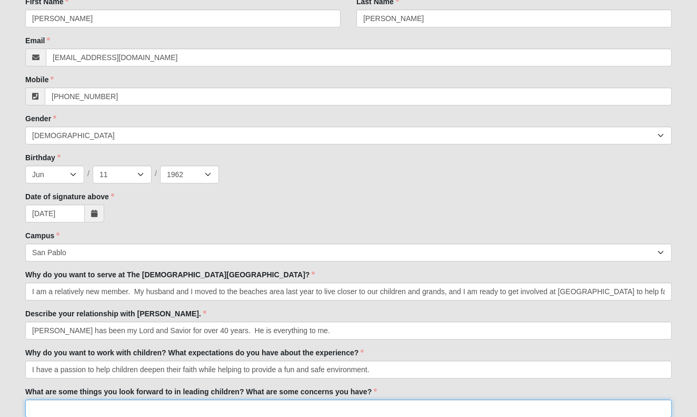
click at [74, 410] on input "What are some things you look forward to in leading children? What are some con…" at bounding box center [348, 408] width 647 height 18
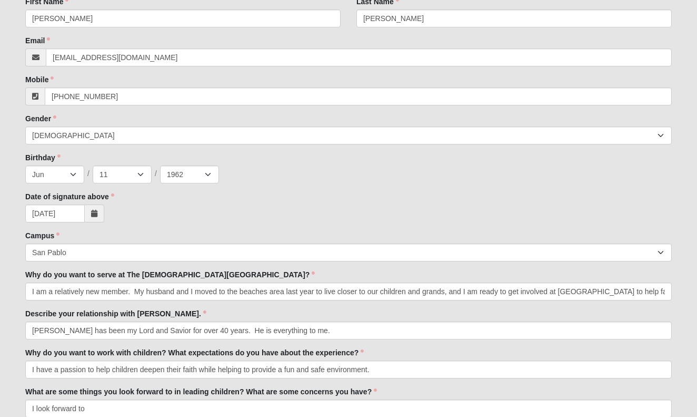
click at [425, 390] on div "What are some things you look forward to in leading children? What are some con…" at bounding box center [348, 401] width 647 height 31
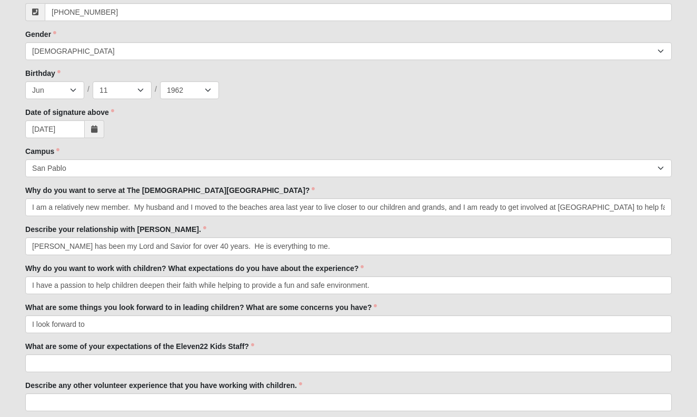
scroll to position [311, 0]
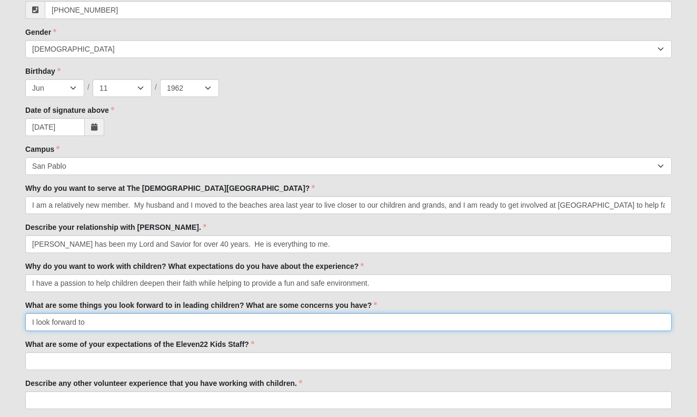
click at [93, 324] on input "I look forward to" at bounding box center [348, 322] width 647 height 18
click at [163, 322] on input "I look forward to working with a team to creatively lead children in their rela…" at bounding box center [348, 322] width 647 height 18
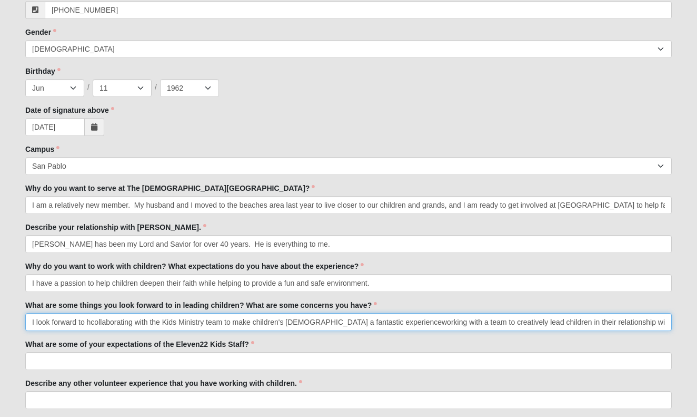
click at [167, 324] on input "I look forward to hcollaborating with the Kids Ministry team to make children's…" at bounding box center [348, 322] width 647 height 18
drag, startPoint x: 386, startPoint y: 322, endPoint x: 643, endPoint y: 328, distance: 257.1
click at [643, 328] on input "I look forward to helping to make children's church the best day of the week wh…" at bounding box center [348, 322] width 647 height 18
click at [280, 321] on input "I look forward to helping to make children's church the best day of the week wh…" at bounding box center [348, 322] width 647 height 18
click at [280, 321] on input "I look forward to helping to make children's church the best day of the week tw…" at bounding box center [348, 322] width 647 height 18
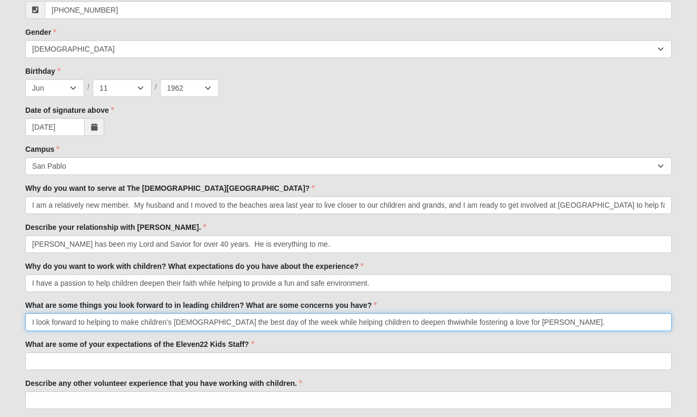
click at [280, 321] on input "I look forward to helping to make children's church the best day of the week wh…" at bounding box center [348, 322] width 647 height 18
click at [279, 320] on input "I look forward to helping to make children's church the best day of the week wh…" at bounding box center [348, 322] width 647 height 18
drag, startPoint x: 284, startPoint y: 322, endPoint x: 621, endPoint y: 340, distance: 337.5
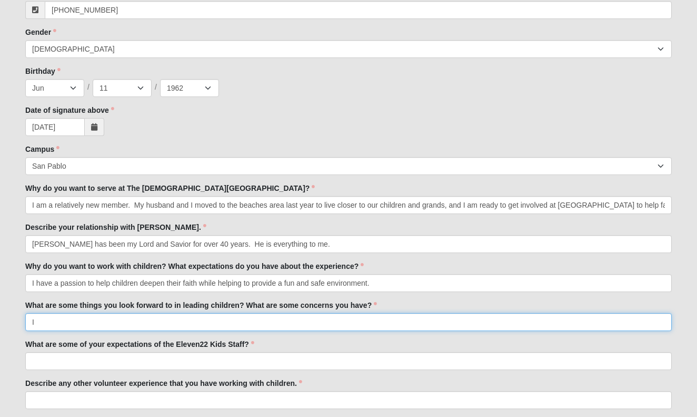
type input "I"
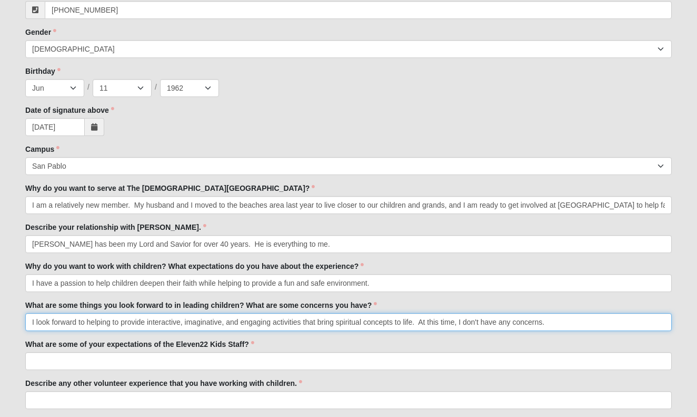
type input "I look forward to helping to provide interactive, imaginative, and engaging act…"
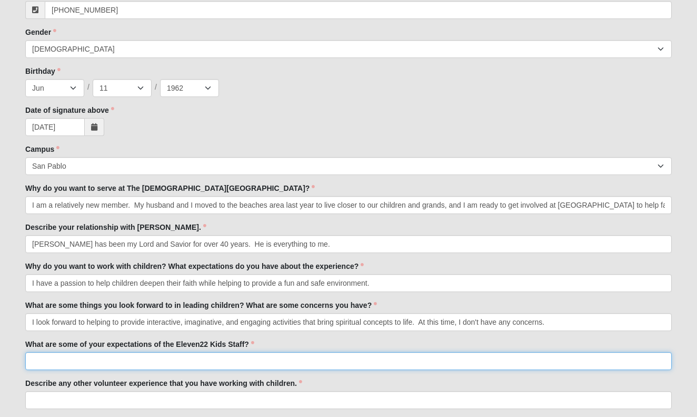
click at [102, 359] on input "What are some of your expectations of the Eleven22 Kids Staff?" at bounding box center [348, 361] width 647 height 18
type input "I expect the Eleven22 Kids staff to clearly communicate responsibilities, polic…"
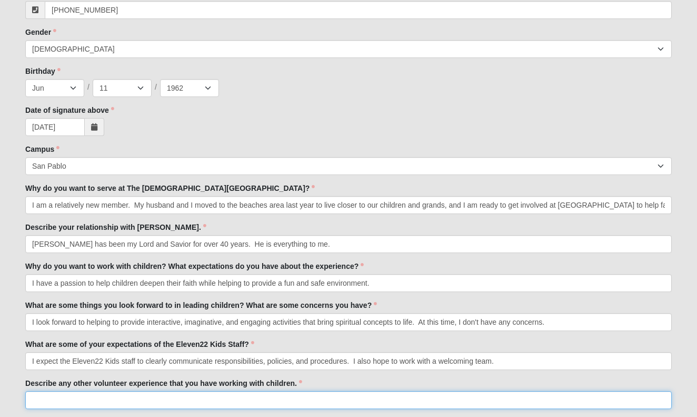
click at [47, 396] on input "Describe any other volunteer experience that you have working with children." at bounding box center [348, 400] width 647 height 18
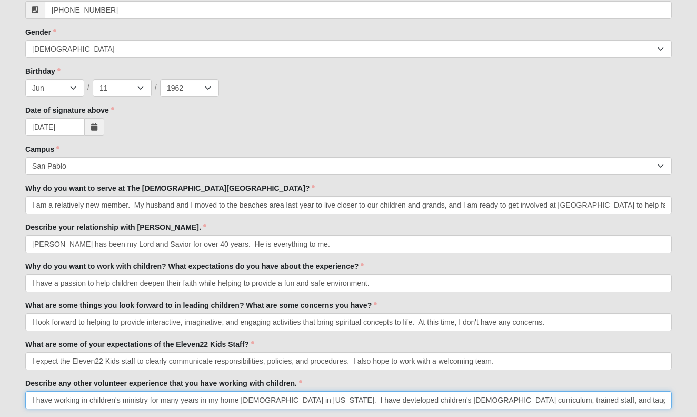
click at [342, 399] on input "I have working in children's ministry for many years in my home church in Maryl…" at bounding box center [348, 400] width 647 height 18
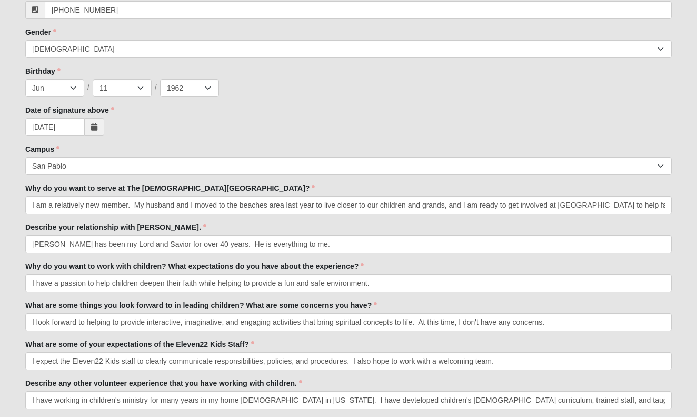
click at [588, 344] on div "What are some of your expectations of the Eleven22 Kids Staff? I expect the Ele…" at bounding box center [348, 354] width 647 height 31
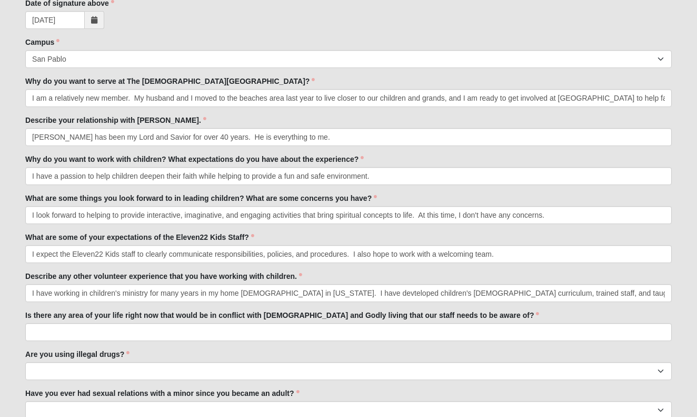
scroll to position [422, 0]
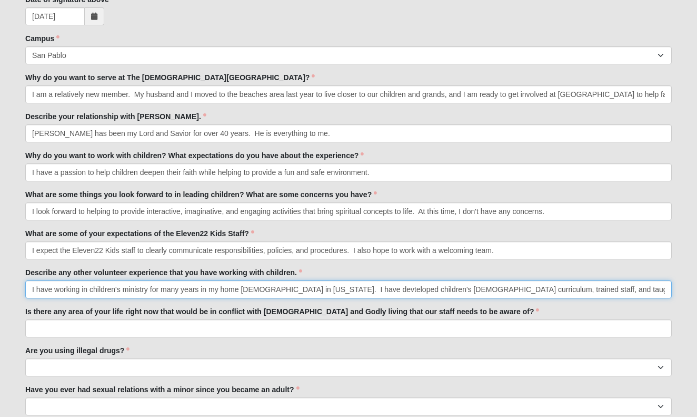
click at [630, 289] on input "I have working in children's ministry for many years in my home church in Maryl…" at bounding box center [348, 289] width 647 height 18
click at [337, 288] on input "I have working in children's ministry for many years in my home church in Maryl…" at bounding box center [348, 289] width 647 height 18
drag, startPoint x: 604, startPoint y: 292, endPoint x: 675, endPoint y: 305, distance: 72.4
type input "I have working in children's ministry for many years in my home church in Maryl…"
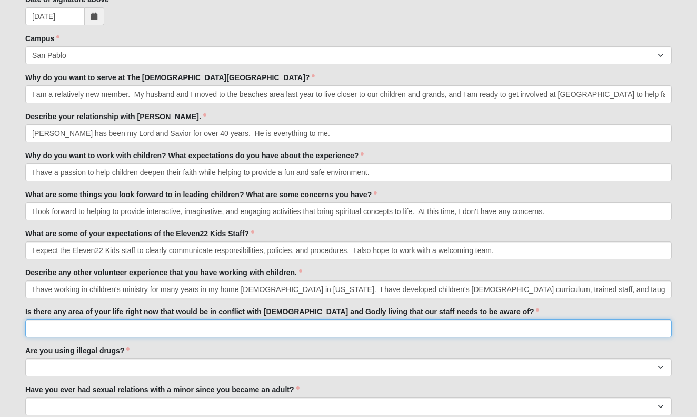
click at [121, 331] on input "Is there any area of your life right now that would be in conflict with [DEMOGR…" at bounding box center [348, 328] width 647 height 18
type input "No"
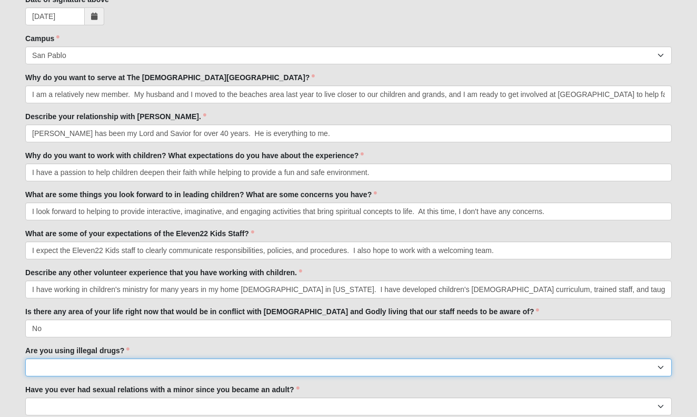
select select "No"
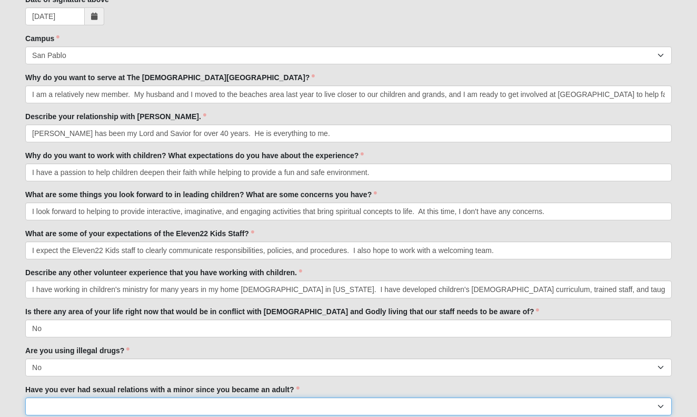
select select "No"
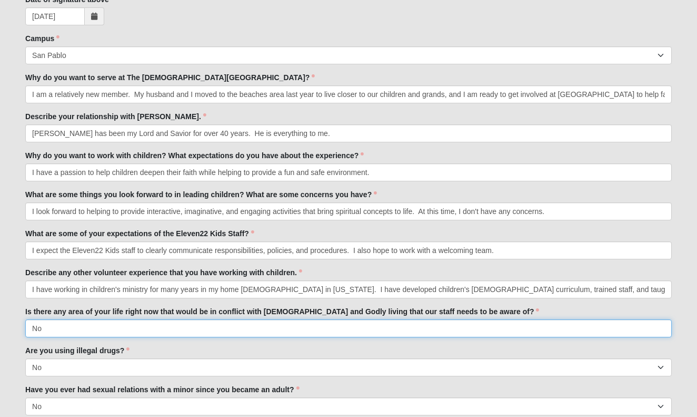
click at [259, 332] on input "No" at bounding box center [348, 328] width 647 height 18
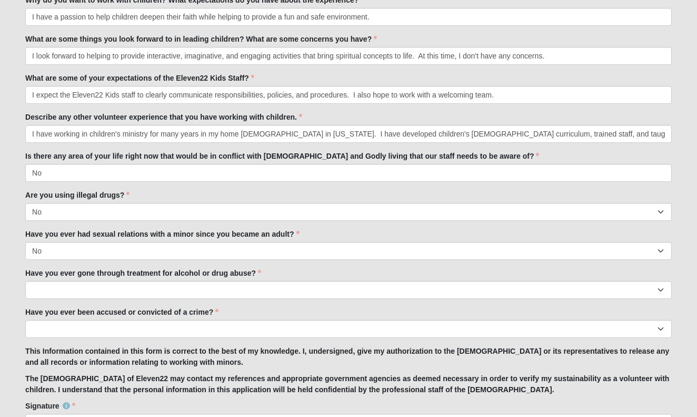
scroll to position [578, 0]
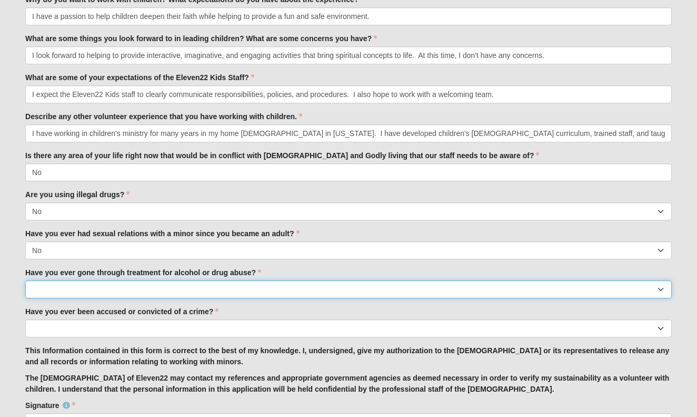
select select "No"
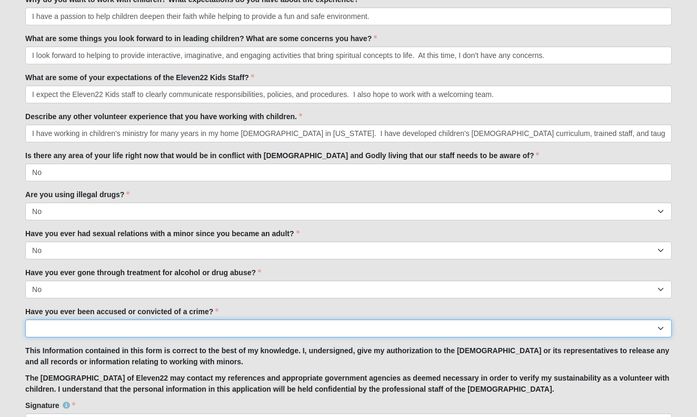
select select "No"
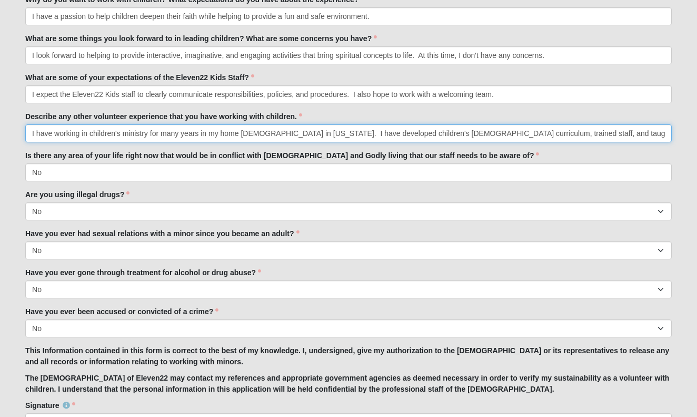
click at [624, 135] on input "I have working in children's ministry for many years in my home church in Maryl…" at bounding box center [348, 133] width 647 height 18
click at [79, 134] on input "I have working in children's ministry for many years in my home church in Maryl…" at bounding box center [348, 133] width 647 height 18
type input "I served in children's ministry in my home church in Maryland for many years. I…"
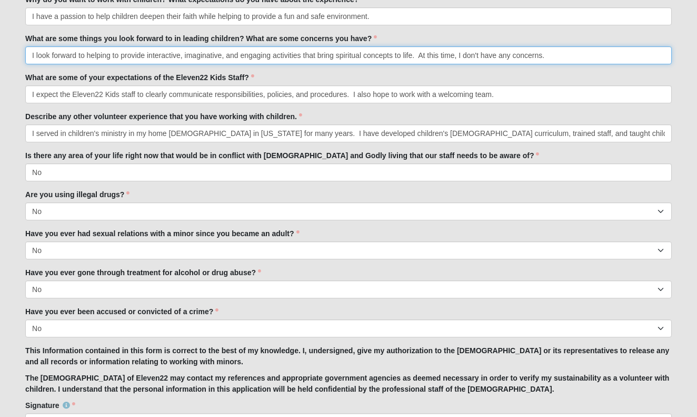
click at [512, 55] on input "I look forward to helping to provide interactive, imaginative, and engaging act…" at bounding box center [348, 55] width 647 height 18
click at [558, 53] on input "I look forward to helping to provide interactive, imaginative, and engaging act…" at bounding box center [348, 55] width 647 height 18
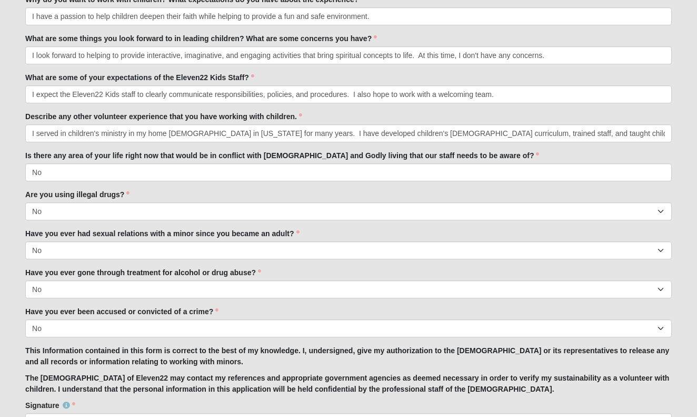
click at [639, 358] on p "This Information contained in this form is correct to the best of my knowledge.…" at bounding box center [348, 356] width 647 height 22
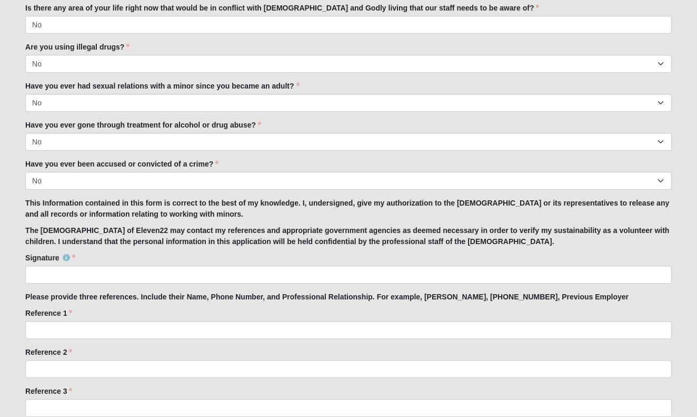
scroll to position [726, 0]
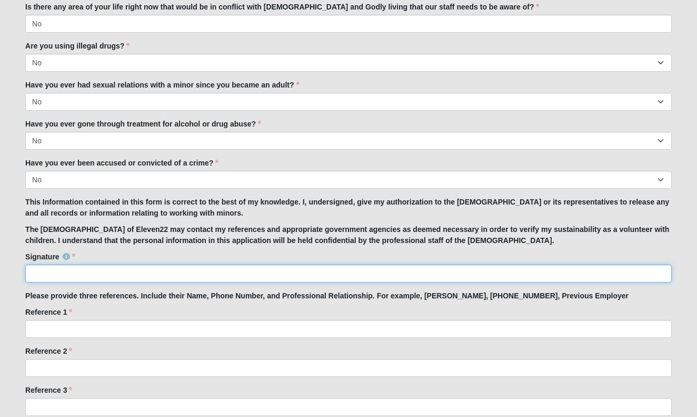
click at [86, 271] on input "Signature" at bounding box center [348, 273] width 647 height 18
type input "Heidi Kane"
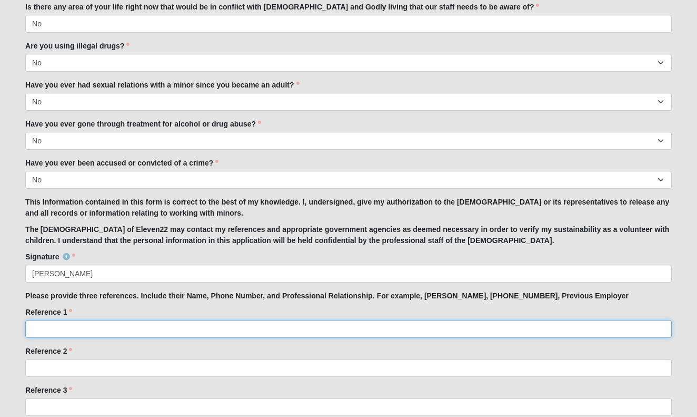
click at [49, 329] on input "Reference 1" at bounding box center [348, 329] width 647 height 18
type input "J"
type input "Kate Fraiser, 334-379-1011, Former Employer"
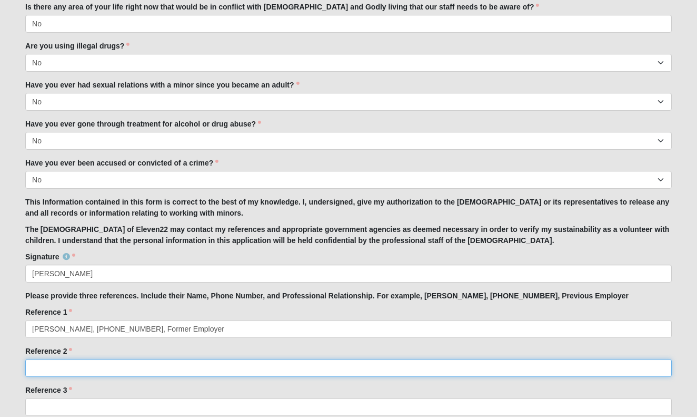
click at [61, 368] on input "Reference 2" at bounding box center [348, 368] width 647 height 18
type input "Jay Combs, 443-3091492, Ministry Partner"
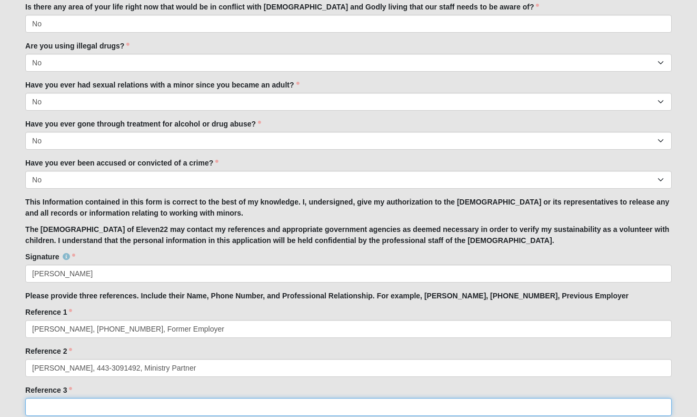
click at [61, 408] on input "Reference 3" at bounding box center [348, 407] width 647 height 18
type input "Stephenie Quinn, 443-655-9799, Former Employer"
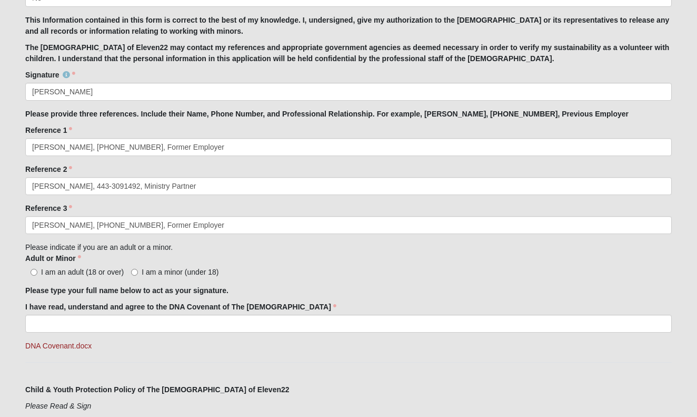
scroll to position [912, 0]
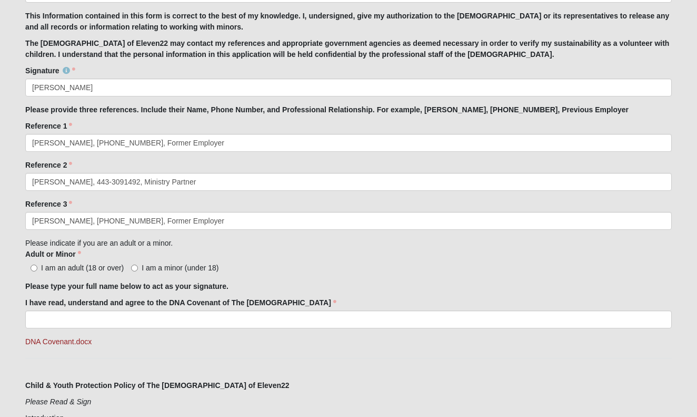
click at [33, 268] on input "I am an adult (18 or over)" at bounding box center [34, 267] width 7 height 7
radio input "true"
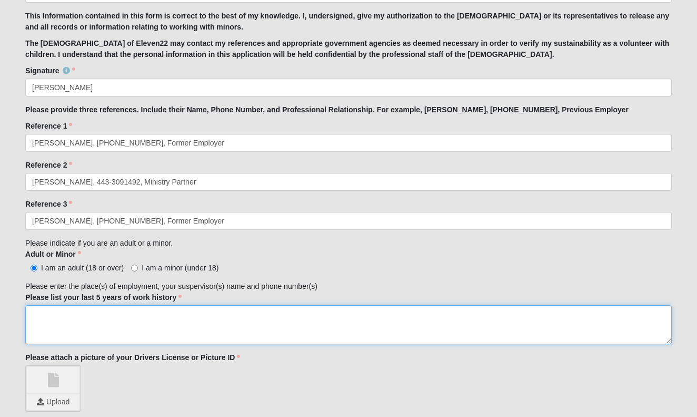
click at [47, 319] on textarea "Please list your last 5 years of work history" at bounding box center [348, 324] width 647 height 39
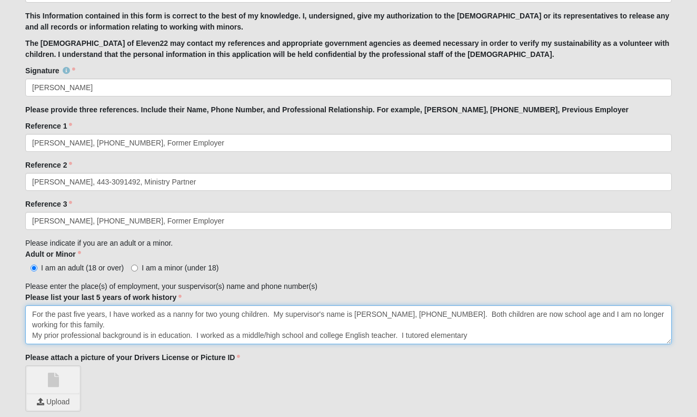
click at [575, 315] on textarea "For the past five years, I have worked as a nanny for two young children. My su…" at bounding box center [348, 324] width 647 height 39
drag, startPoint x: 32, startPoint y: 335, endPoint x: 340, endPoint y: 363, distance: 308.9
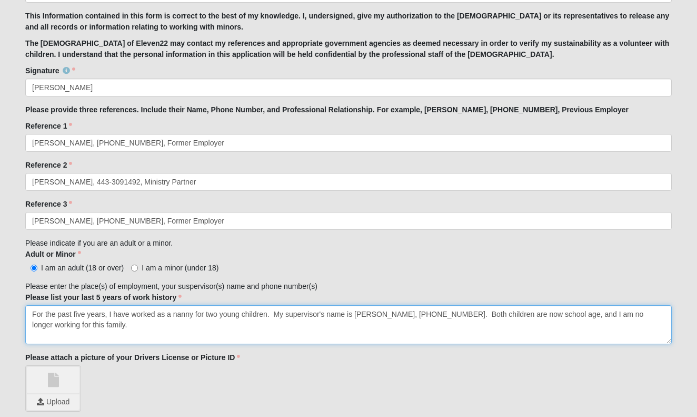
type textarea "For the past five years, I have worked as a nanny for two young children. My su…"
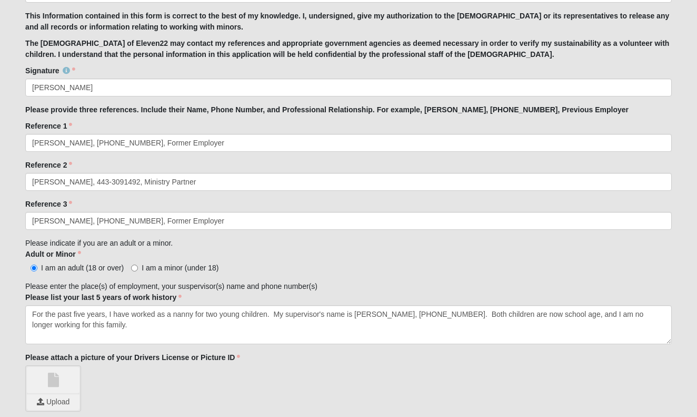
click at [298, 72] on div "Signature Heidi Kane Signature is required." at bounding box center [348, 80] width 647 height 31
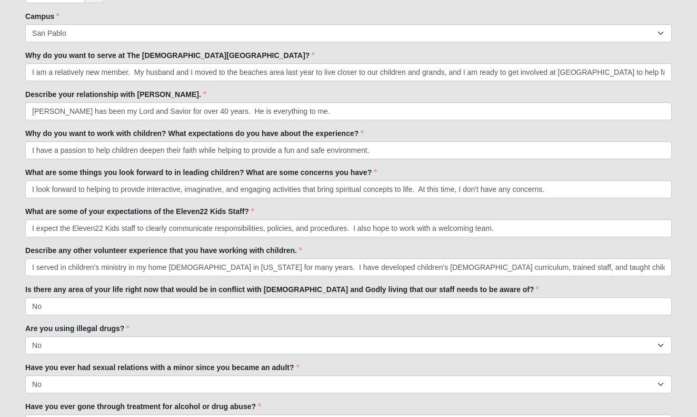
scroll to position [393, 0]
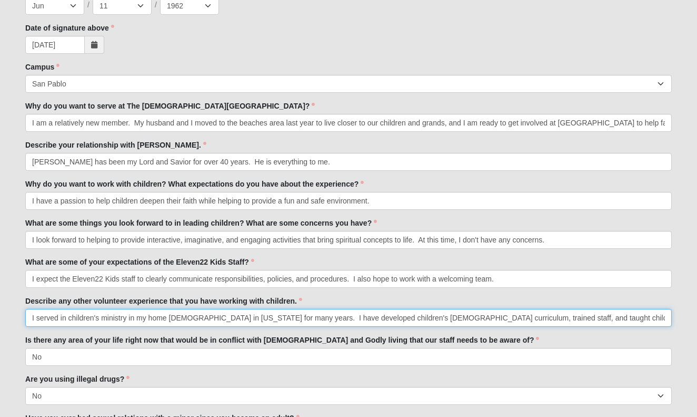
click at [625, 319] on input "I served in children's ministry in my home church in Maryland for many years. I…" at bounding box center [348, 318] width 647 height 18
click at [624, 313] on input "tI served in children's ministry in my home church in Maryland for many years. …" at bounding box center [348, 318] width 647 height 18
click at [668, 320] on input "I served in children's ministry in my home church in Maryland for many years. I…" at bounding box center [348, 318] width 647 height 18
type input "I served in children's ministry in my home church in Maryland for many years. I…"
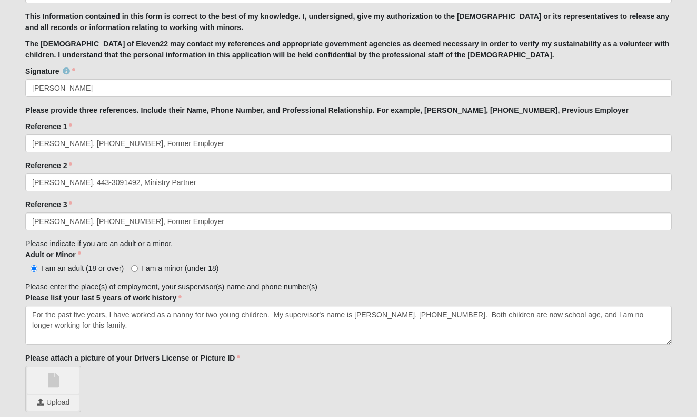
scroll to position [914, 0]
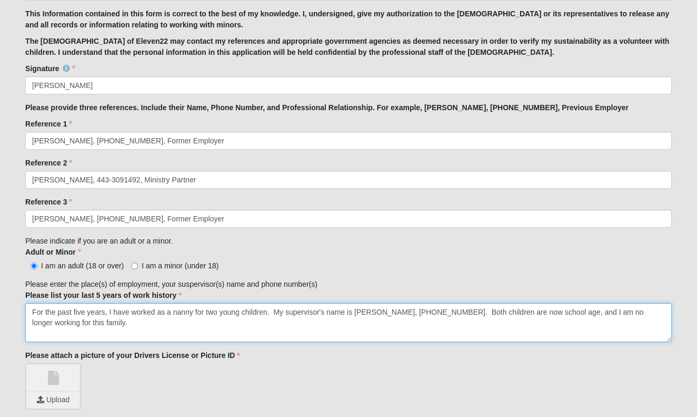
click at [539, 311] on textarea "For the past five years, I have worked as a nanny for two young children. My su…" at bounding box center [348, 322] width 647 height 39
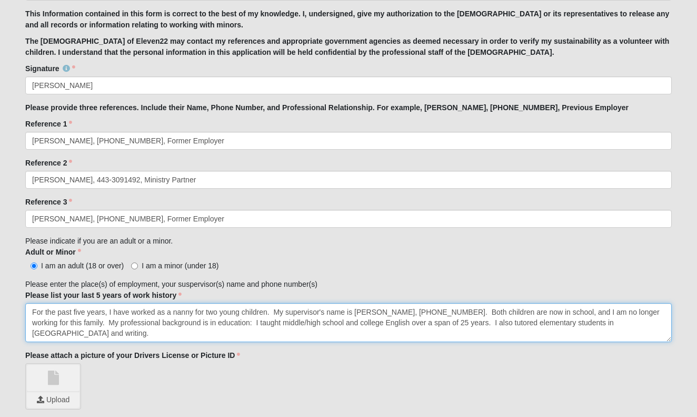
drag, startPoint x: 274, startPoint y: 310, endPoint x: 466, endPoint y: 310, distance: 192.2
click at [466, 310] on textarea "For the past five years, I have worked as a nanny for two young children. My su…" at bounding box center [348, 322] width 647 height 39
click at [521, 311] on textarea "For the past five years, I have worked as a nanny for two young children. Both …" at bounding box center [348, 322] width 647 height 39
paste textarea "supervisor's name is Stephenie Quinn, 302-655-9799."
click at [600, 308] on textarea "For the past five years, I have worked as a nanny for two young children. Both …" at bounding box center [348, 322] width 647 height 39
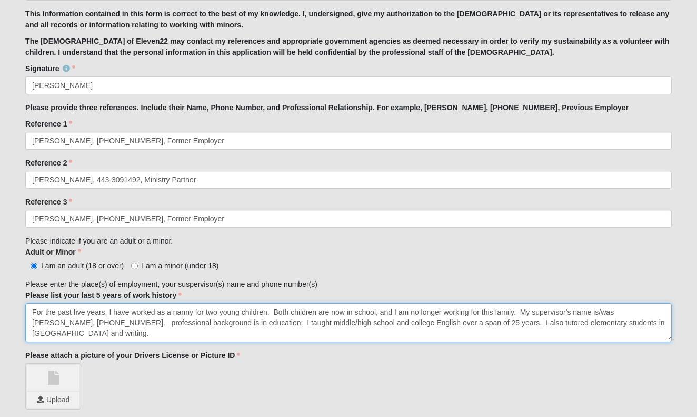
click at [112, 322] on textarea "For the past five years, I have worked as a nanny for two young children. Both …" at bounding box center [348, 322] width 647 height 39
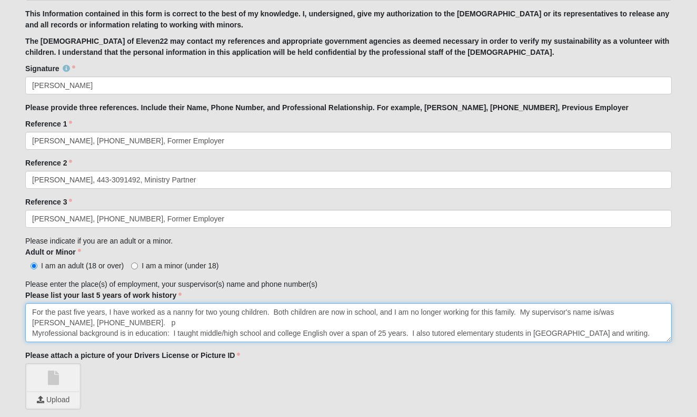
click at [610, 334] on textarea "For the past five years, I have worked as a nanny for two young children. Both …" at bounding box center [348, 322] width 647 height 39
click at [173, 332] on textarea "For the past five years, I have worked as a nanny for two young children. Both …" at bounding box center [348, 322] width 647 height 39
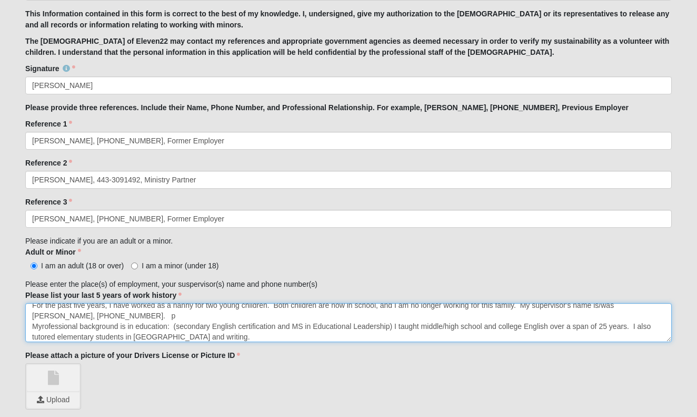
scroll to position [4, 0]
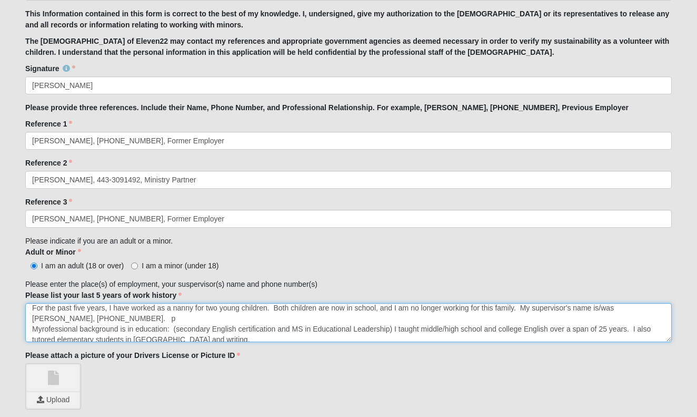
click at [41, 330] on textarea "For the past five years, I have worked as a nanny for two young children. Both …" at bounding box center [348, 322] width 647 height 39
click at [126, 318] on textarea "For the past five years, I have worked as a nanny for two young children. Both …" at bounding box center [348, 322] width 647 height 39
type textarea "For the past five years, I have worked as a nanny for two young children. Both …"
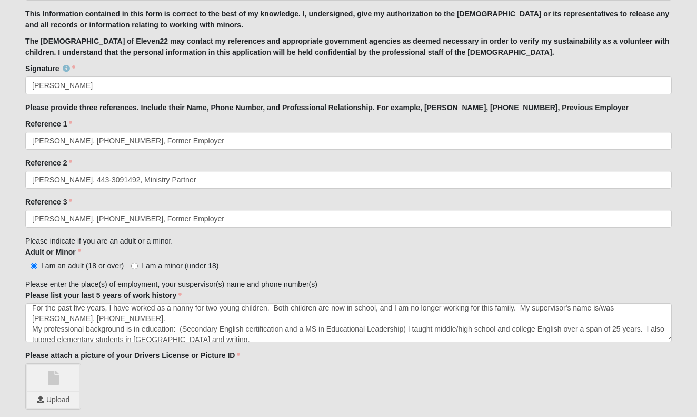
click at [339, 65] on div "Signature Heidi Kane Signature is required." at bounding box center [348, 78] width 647 height 31
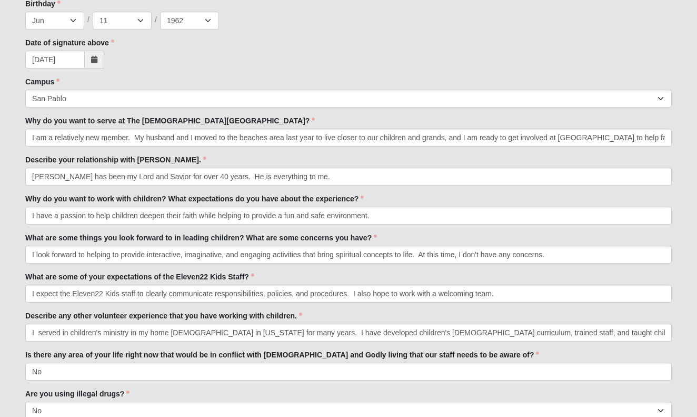
scroll to position [372, 0]
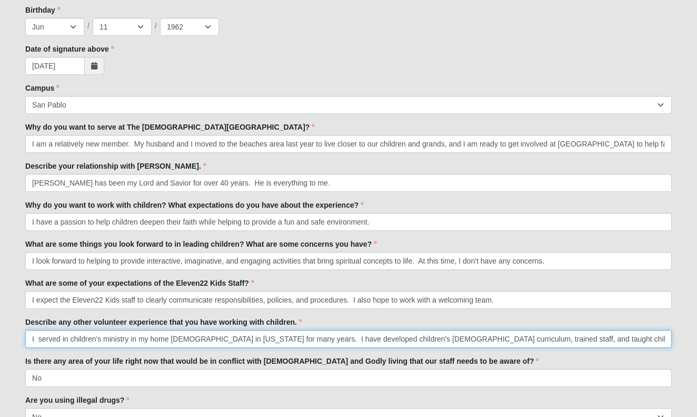
click at [37, 337] on input "I served in children's ministry in my home church in Maryland for many years. I…" at bounding box center [348, 339] width 647 height 18
type input "I served in children's ministry in my home church in Maryland for many years. I…"
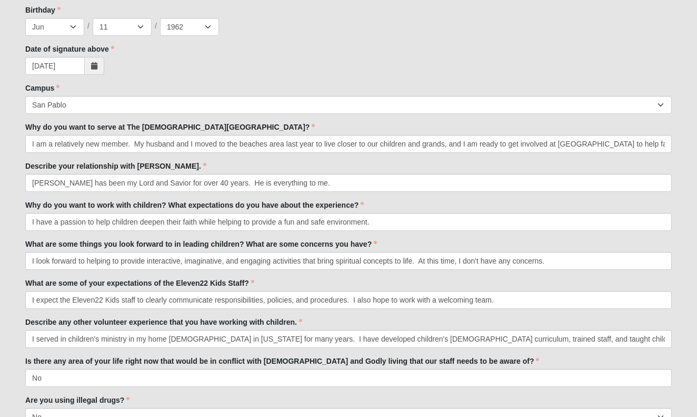
click at [176, 394] on div "Are you using illegal drugs? Yes No Are you using illegal drugs? is required." at bounding box center [348, 409] width 647 height 31
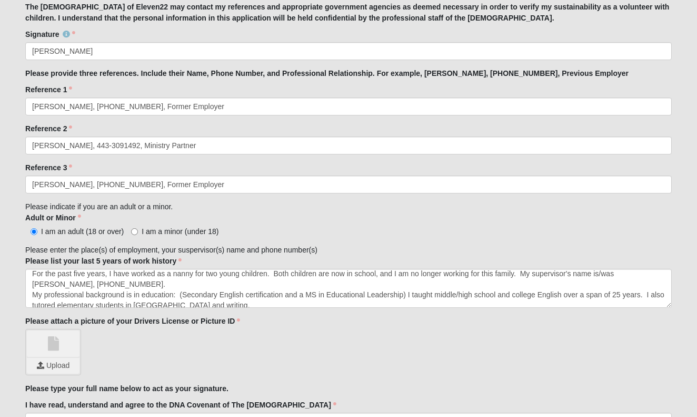
scroll to position [952, 0]
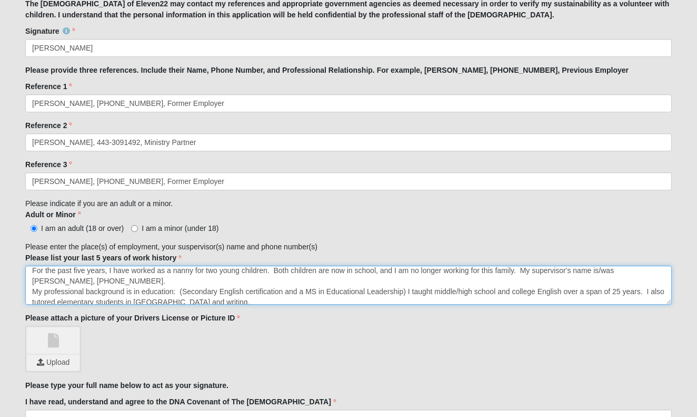
click at [408, 292] on textarea "For the past five years, I have worked as a nanny for two young children. Both …" at bounding box center [348, 284] width 647 height 39
type textarea "For the past five years, I have worked as a nanny for two young children. Both …"
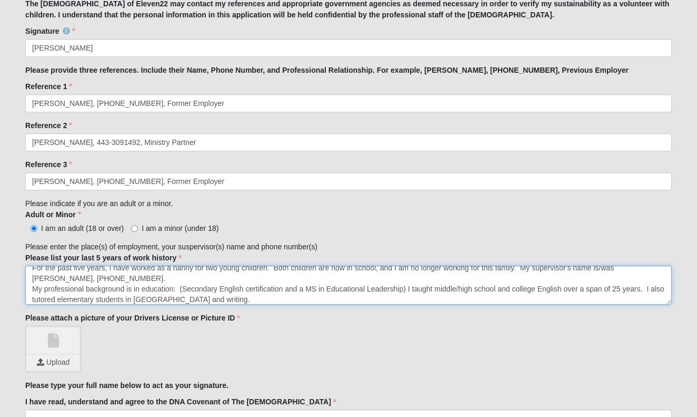
scroll to position [4, 0]
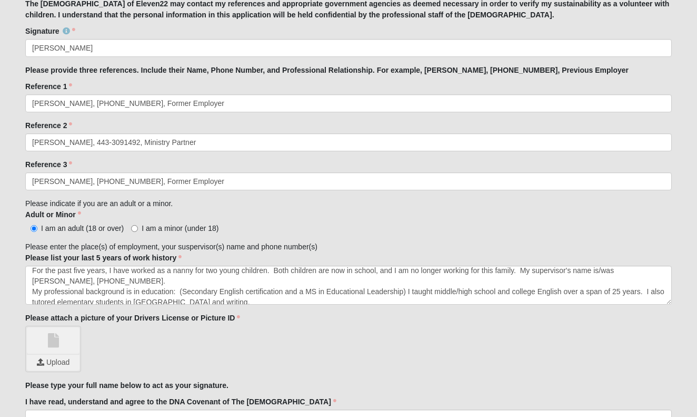
click at [59, 360] on input "file" at bounding box center [53, 362] width 53 height 16
click at [335, 351] on div "License_HKANE.pdf Upload" at bounding box center [348, 348] width 647 height 46
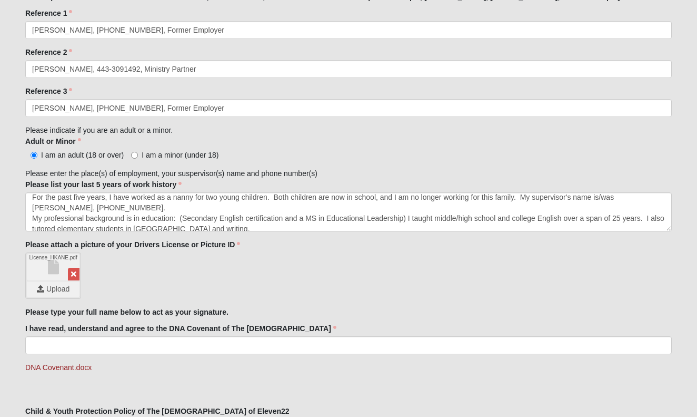
scroll to position [1054, 0]
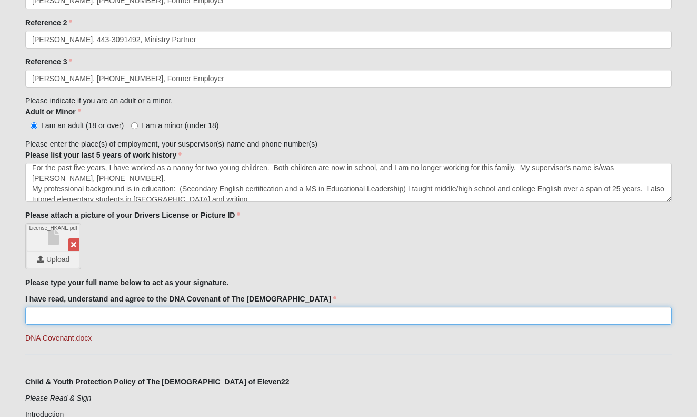
click at [43, 314] on input "I have read, understand and agree to the DNA Covenant of The [DEMOGRAPHIC_DATA]" at bounding box center [348, 316] width 647 height 18
type input "Heidi Kane"
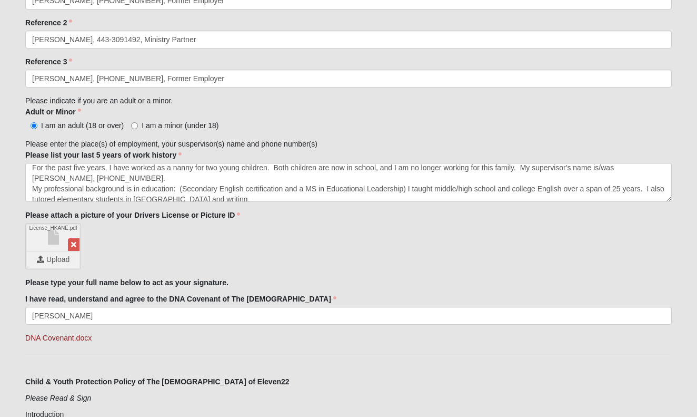
click at [142, 354] on hr at bounding box center [348, 354] width 647 height 1
click at [71, 336] on link "DNA Covenant.docx" at bounding box center [58, 337] width 66 height 8
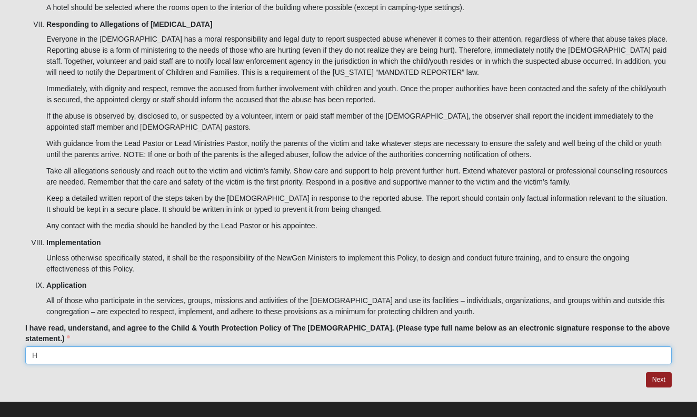
scroll to position [3310, 0]
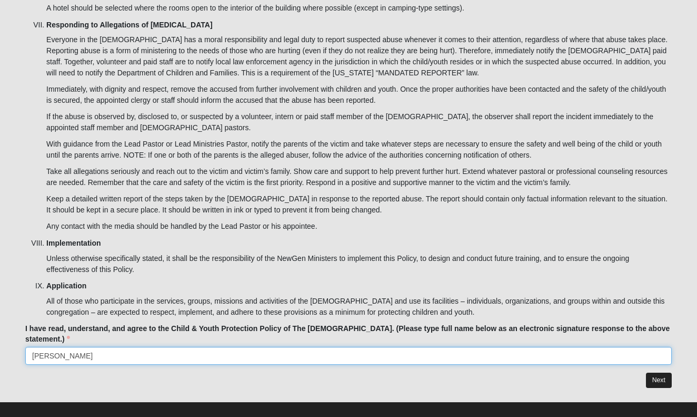
type input "Heidi Kane"
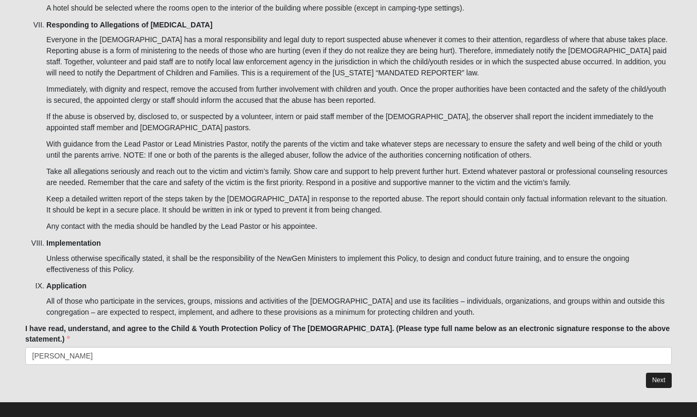
click at [659, 372] on link "Next" at bounding box center [659, 379] width 26 height 15
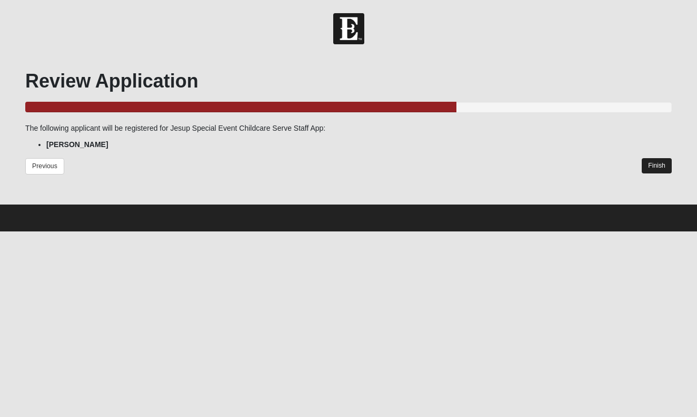
click at [657, 166] on link "Finish" at bounding box center [657, 165] width 30 height 15
